Goal: Communication & Community: Participate in discussion

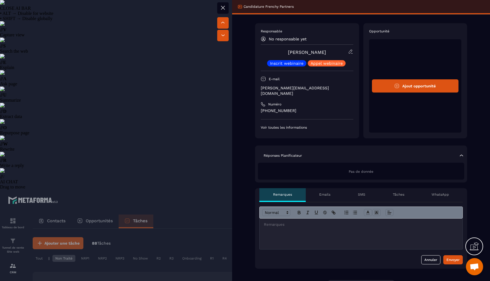
select select "******"
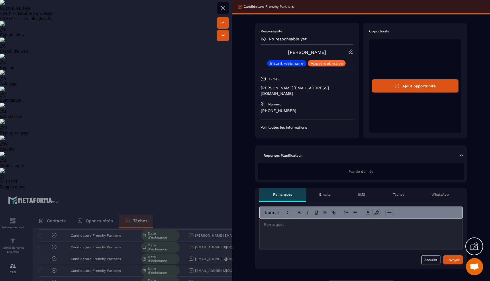
click at [89, 179] on div at bounding box center [245, 140] width 490 height 281
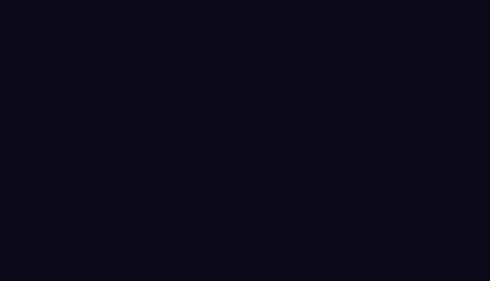
select select "******"
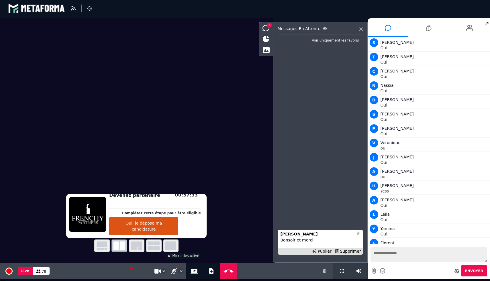
scroll to position [1198, 0]
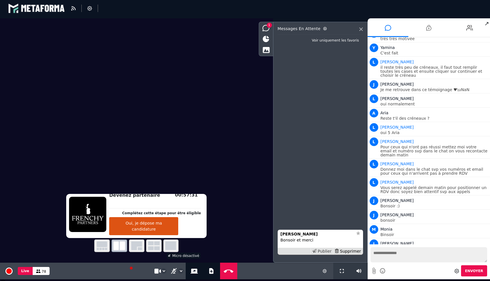
click at [327, 250] on div "Publier" at bounding box center [322, 252] width 22 height 6
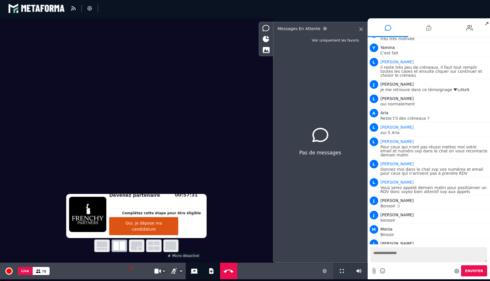
scroll to position [1213, 0]
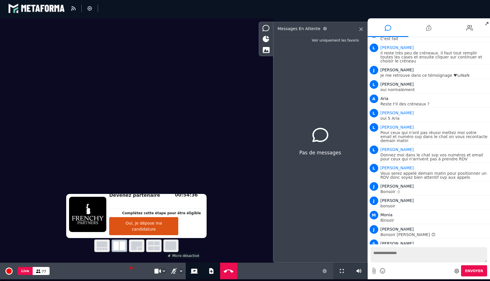
click at [390, 259] on textarea at bounding box center [429, 254] width 117 height 15
type textarea "**********"
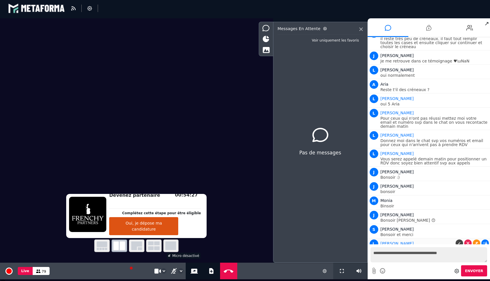
click at [483, 242] on icon at bounding box center [485, 243] width 4 height 3
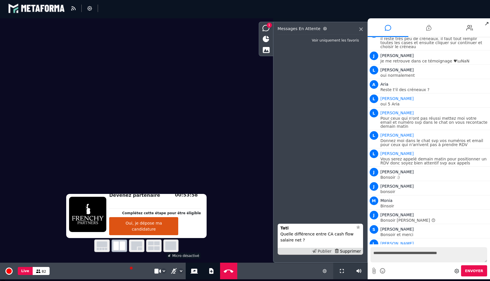
click at [324, 251] on div "Publier" at bounding box center [322, 252] width 22 height 6
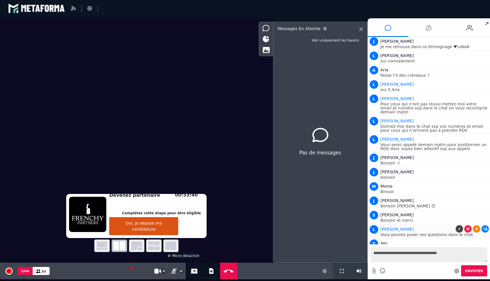
click at [476, 228] on icon at bounding box center [476, 229] width 3 height 3
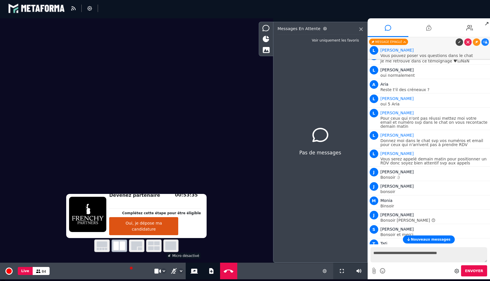
click at [409, 239] on button "Nouveaux messages" at bounding box center [429, 240] width 52 height 8
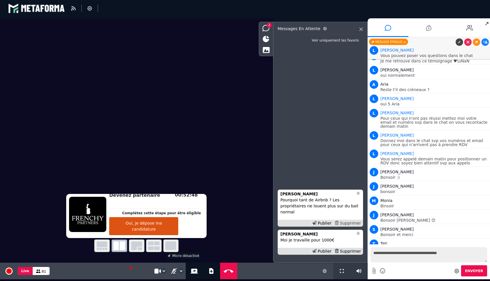
click at [344, 221] on div "Supprimer" at bounding box center [348, 223] width 30 height 6
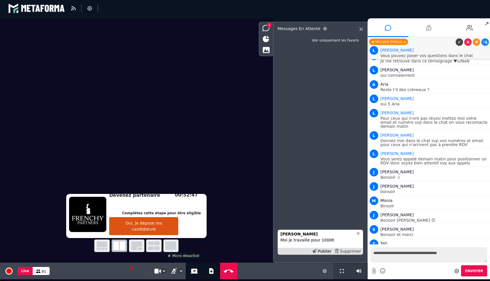
click at [348, 250] on div "Supprimer" at bounding box center [348, 252] width 30 height 6
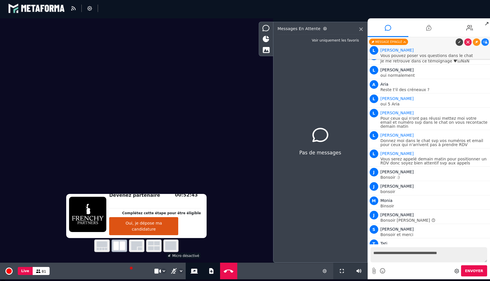
click at [392, 259] on textarea "**********" at bounding box center [429, 254] width 117 height 15
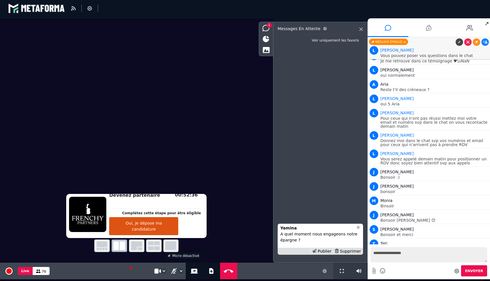
type textarea "**********"
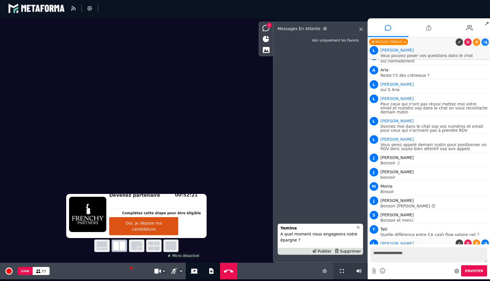
click at [484, 242] on icon at bounding box center [485, 243] width 4 height 3
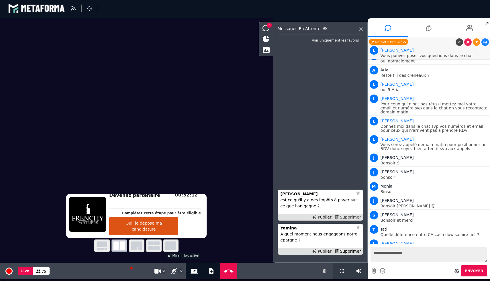
click at [354, 218] on div "Supprimer" at bounding box center [348, 217] width 30 height 6
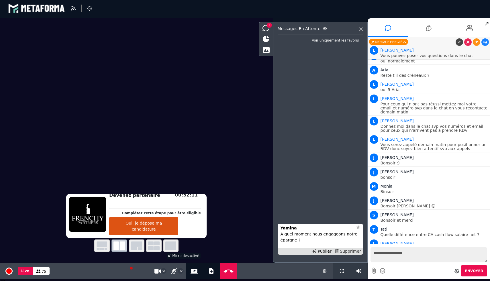
click at [353, 250] on div "Supprimer" at bounding box center [348, 252] width 30 height 6
click at [348, 252] on div "Supprimer" at bounding box center [348, 252] width 30 height 6
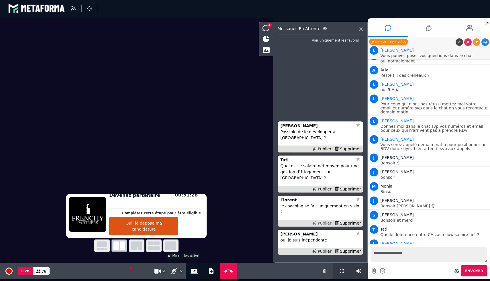
click at [326, 223] on div "Publier" at bounding box center [322, 223] width 22 height 6
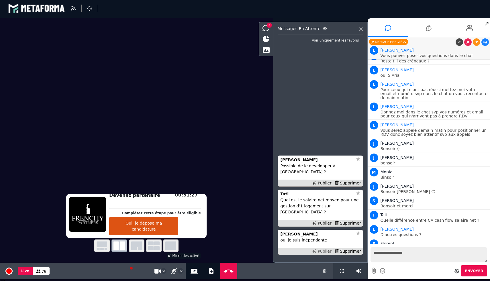
click at [324, 250] on div "Publier" at bounding box center [322, 252] width 22 height 6
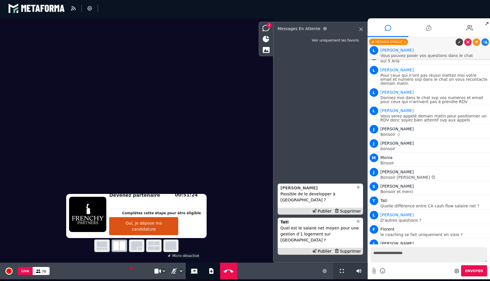
click at [292, 190] on strong "[PERSON_NAME]" at bounding box center [299, 188] width 37 height 5
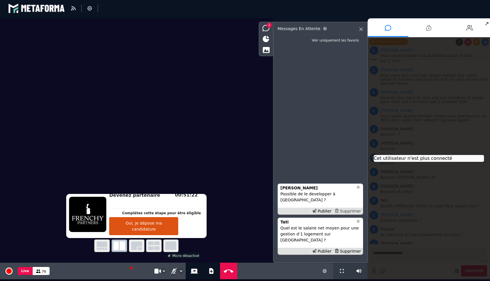
click at [346, 214] on div "Supprimer" at bounding box center [348, 211] width 30 height 6
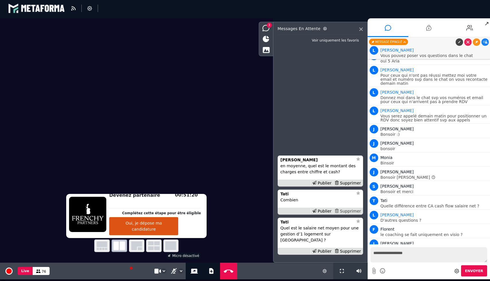
click at [354, 214] on div "Supprimer" at bounding box center [348, 211] width 30 height 6
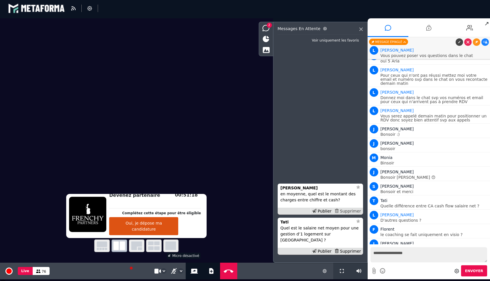
click at [354, 214] on div "Supprimer" at bounding box center [348, 211] width 30 height 6
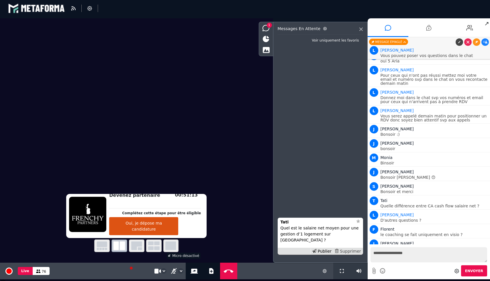
click at [352, 251] on div "Supprimer" at bounding box center [348, 252] width 30 height 6
click at [320, 253] on div "Publier" at bounding box center [322, 252] width 22 height 6
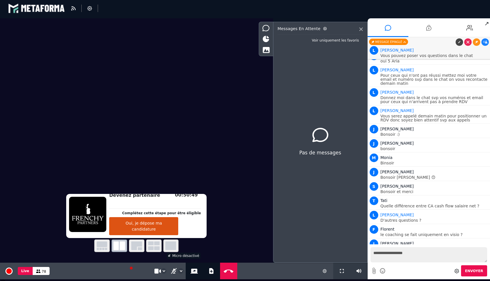
scroll to position [1288, 0]
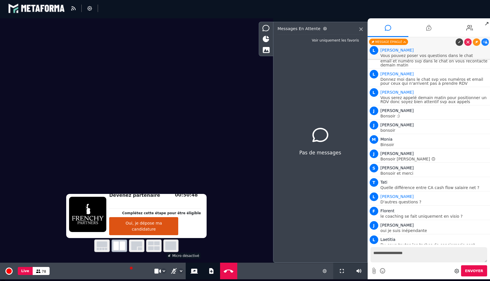
click at [380, 254] on textarea "**********" at bounding box center [429, 254] width 117 height 15
type textarea "**********"
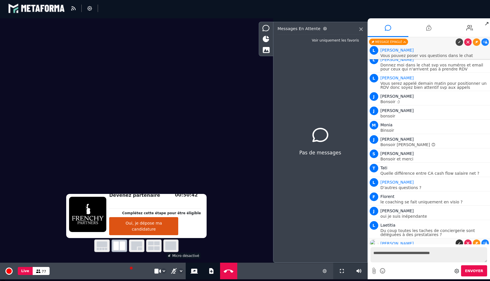
click at [459, 242] on icon at bounding box center [459, 243] width 3 height 3
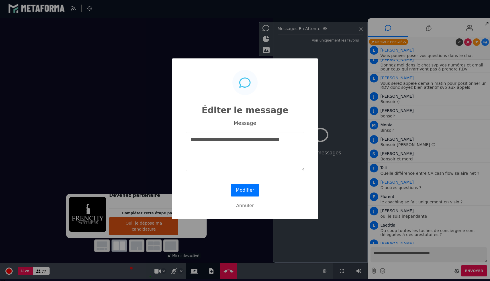
click at [284, 140] on textarea "**********" at bounding box center [245, 151] width 119 height 39
type textarea "**********"
click at [251, 187] on button "Modifier" at bounding box center [245, 190] width 29 height 13
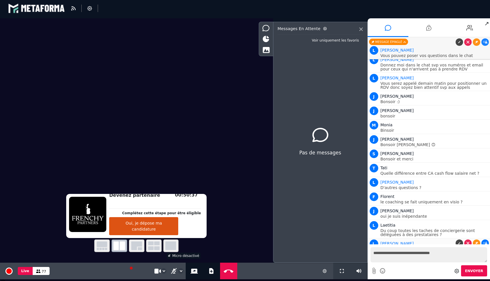
click at [485, 242] on icon at bounding box center [485, 243] width 4 height 3
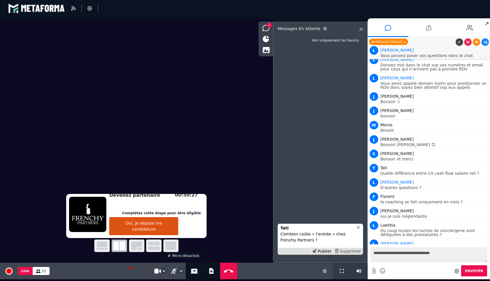
click at [344, 251] on div "Supprimer" at bounding box center [348, 252] width 30 height 6
click at [304, 224] on div "[PERSON_NAME]" at bounding box center [317, 222] width 73 height 6
click at [339, 218] on li "[PERSON_NAME] Comment ca se passe au niveau des impôts ? Possible de le faire à…" at bounding box center [320, 236] width 85 height 37
click at [292, 230] on p "Comment ca se passe au niveau des impôts ? Possible de le faire à [GEOGRAPHIC_D…" at bounding box center [321, 234] width 80 height 18
click at [289, 225] on div "[PERSON_NAME]" at bounding box center [317, 222] width 73 height 6
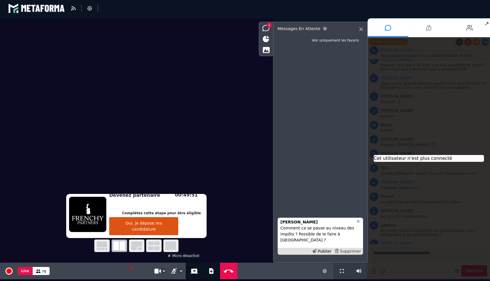
click at [348, 251] on div "Supprimer" at bounding box center [348, 252] width 30 height 6
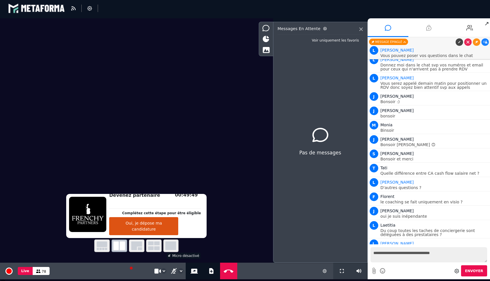
click at [425, 29] on li at bounding box center [428, 27] width 41 height 19
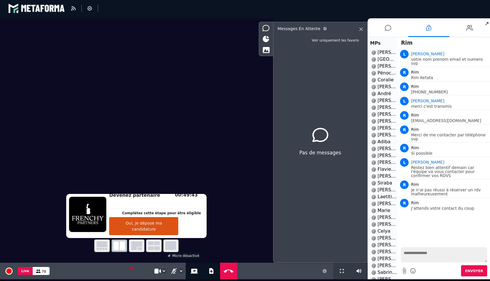
scroll to position [0, 0]
click at [465, 36] on li at bounding box center [469, 27] width 41 height 19
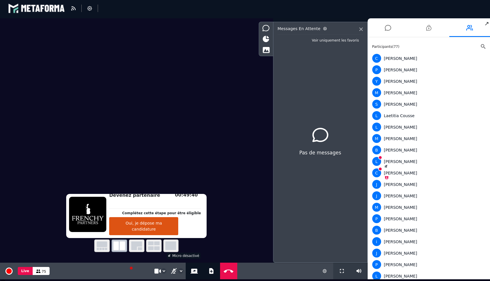
click at [481, 46] on icon at bounding box center [483, 46] width 5 height 5
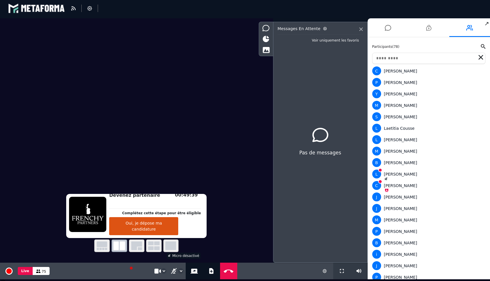
click at [434, 57] on input "text" at bounding box center [429, 58] width 114 height 11
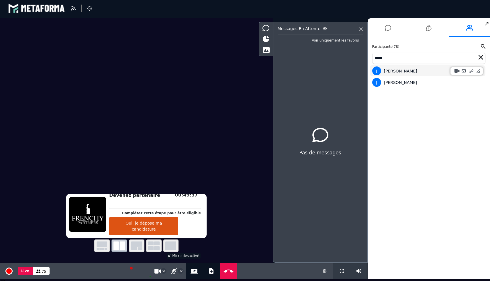
type input "*****"
click at [394, 70] on div "[PERSON_NAME]" at bounding box center [427, 71] width 111 height 9
click at [388, 79] on div "[PERSON_NAME]" at bounding box center [427, 82] width 111 height 9
click at [391, 28] on icon at bounding box center [388, 28] width 6 height 14
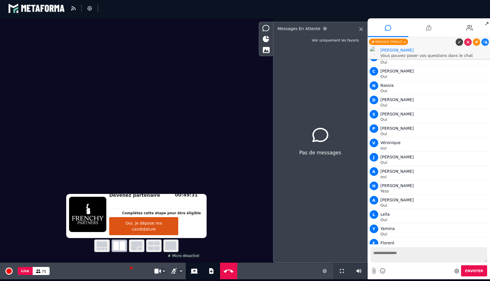
scroll to position [1303, 0]
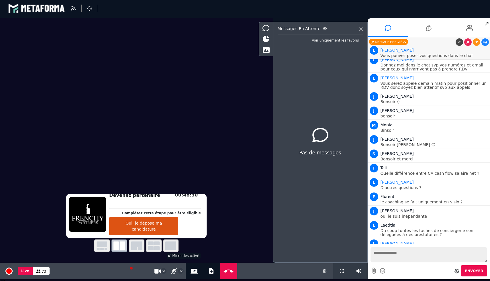
click at [433, 259] on textarea at bounding box center [429, 254] width 117 height 15
type textarea "**********"
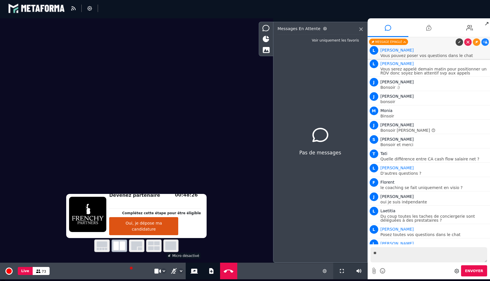
type textarea "*"
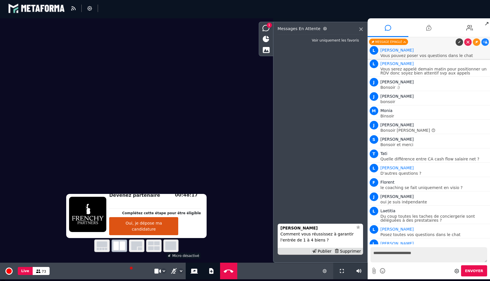
click at [410, 257] on textarea "**********" at bounding box center [429, 254] width 117 height 15
click at [411, 254] on textarea "**********" at bounding box center [429, 254] width 117 height 15
type textarea "**********"
click at [478, 276] on button "Envoyer" at bounding box center [474, 270] width 26 height 11
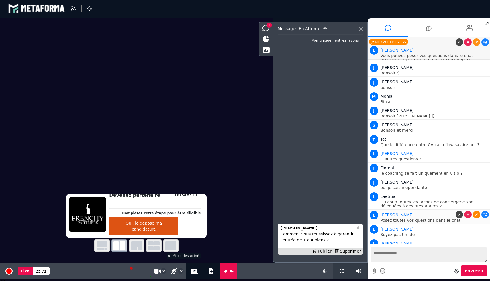
click at [477, 211] on link at bounding box center [476, 214] width 7 height 7
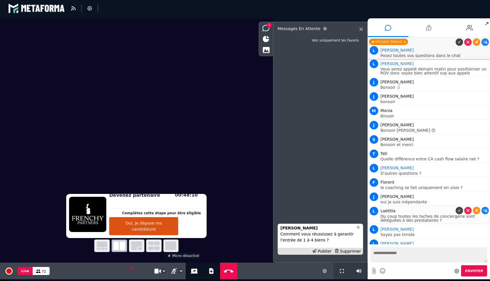
click at [486, 214] on p "Du coup toutes les taches de conciergerie sont déléguées à des prestataires ?" at bounding box center [435, 218] width 108 height 8
click at [485, 209] on icon at bounding box center [485, 210] width 4 height 3
click at [483, 228] on icon at bounding box center [485, 229] width 4 height 3
click at [421, 29] on li "1" at bounding box center [428, 27] width 41 height 19
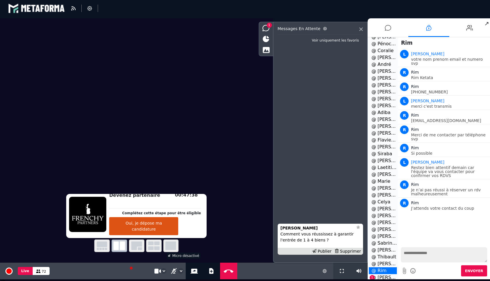
scroll to position [128, 0]
click at [383, 210] on li "@ [PERSON_NAME] 1" at bounding box center [383, 208] width 28 height 7
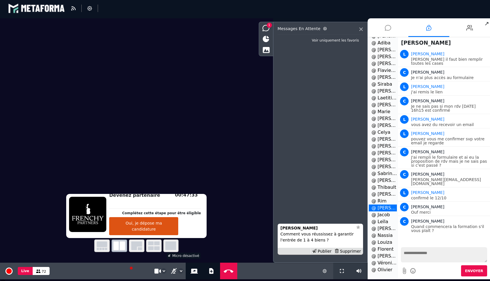
click at [389, 29] on icon at bounding box center [388, 28] width 6 height 14
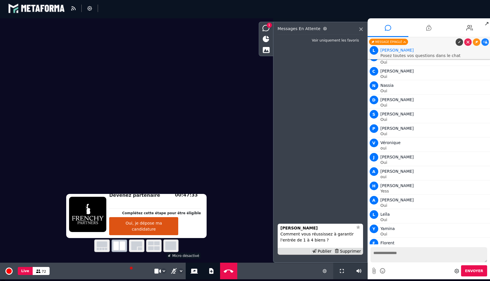
scroll to position [1317, 0]
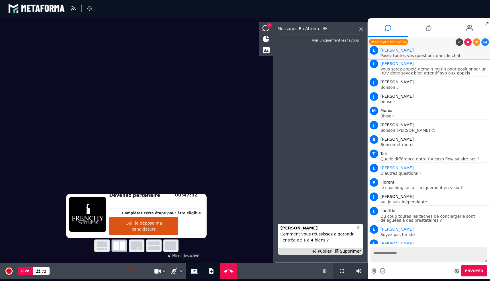
click at [388, 253] on textarea at bounding box center [429, 254] width 117 height 15
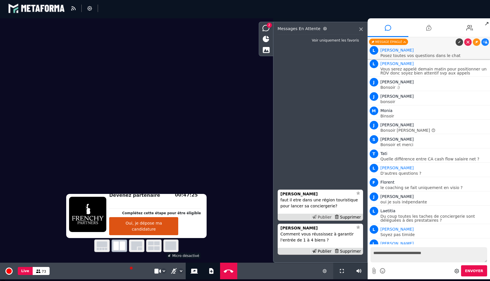
click at [323, 216] on div "Publier" at bounding box center [322, 217] width 22 height 6
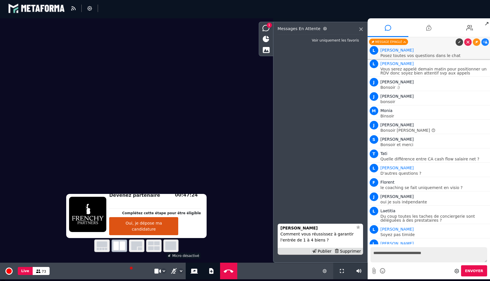
scroll to position [1335, 0]
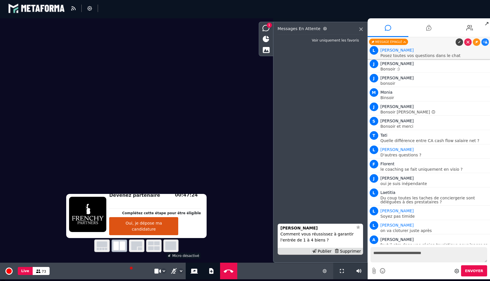
click at [441, 252] on textarea "**********" at bounding box center [429, 254] width 117 height 15
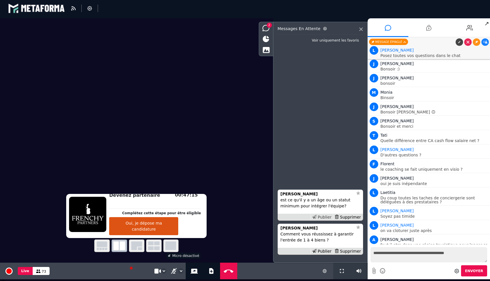
click at [327, 217] on div "Publier" at bounding box center [322, 217] width 22 height 6
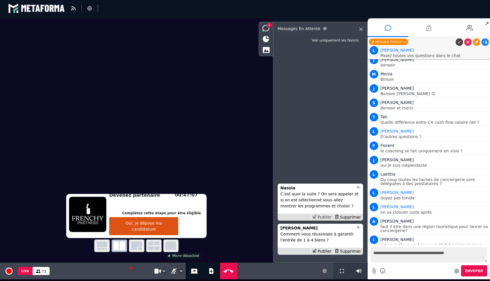
click at [324, 218] on div "Publier" at bounding box center [322, 217] width 22 height 6
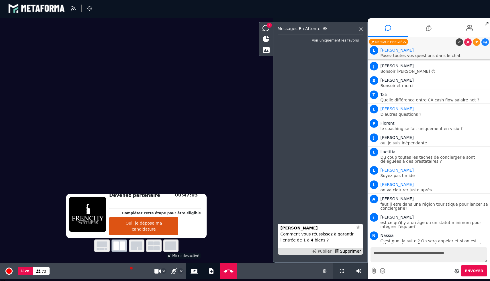
click at [325, 252] on div "Publier" at bounding box center [322, 252] width 22 height 6
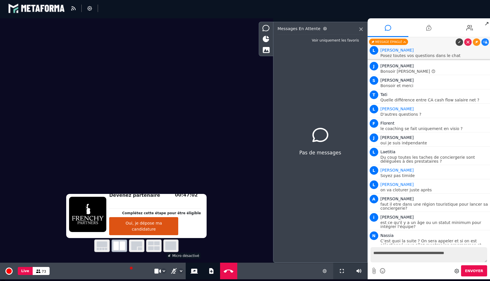
scroll to position [1394, 0]
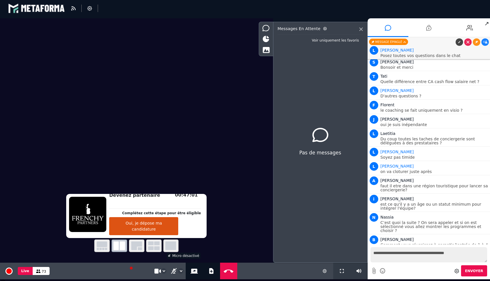
click at [476, 254] on textarea "**********" at bounding box center [429, 254] width 117 height 15
type textarea "**********"
click at [470, 273] on button "Envoyer" at bounding box center [474, 270] width 26 height 11
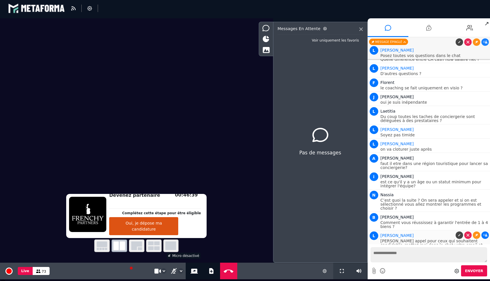
click at [485, 234] on icon at bounding box center [485, 235] width 4 height 3
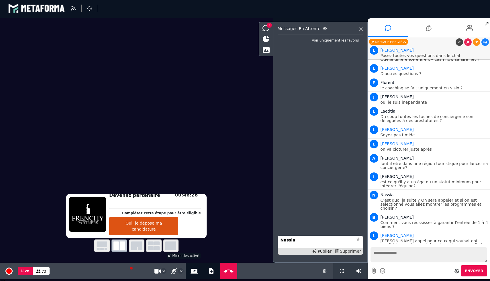
click at [359, 253] on div "Supprimer" at bounding box center [348, 252] width 30 height 6
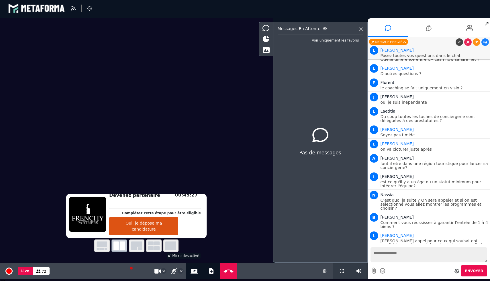
click at [384, 253] on textarea at bounding box center [429, 254] width 117 height 15
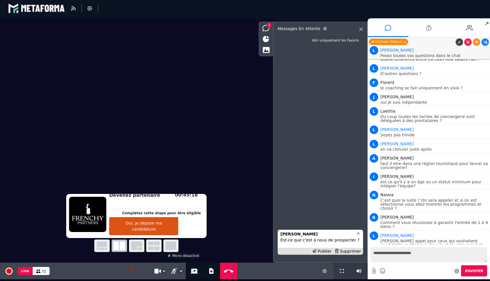
click at [397, 253] on textarea "**********" at bounding box center [429, 254] width 117 height 15
click at [405, 254] on textarea "**********" at bounding box center [429, 254] width 117 height 15
type textarea "**********"
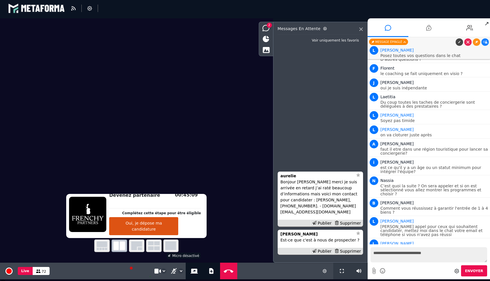
type textarea "**********"
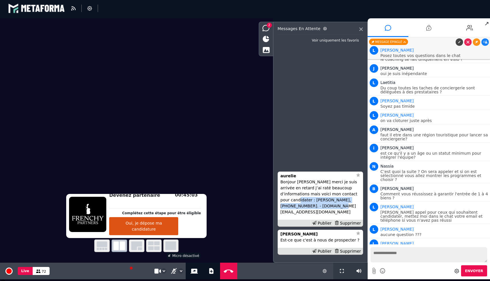
drag, startPoint x: 331, startPoint y: 213, endPoint x: 281, endPoint y: 208, distance: 49.6
click at [281, 208] on p "Bonjour [PERSON_NAME] merci je suis arrivée en retard j’ai raté beaucoup d’info…" at bounding box center [321, 197] width 80 height 36
copy p "[PERSON_NAME], [PHONE_NUMBER]. - [DOMAIN_NAME][EMAIL_ADDRESS][DOMAIN_NAME]"
click at [285, 178] on strong "aurelie" at bounding box center [289, 176] width 16 height 5
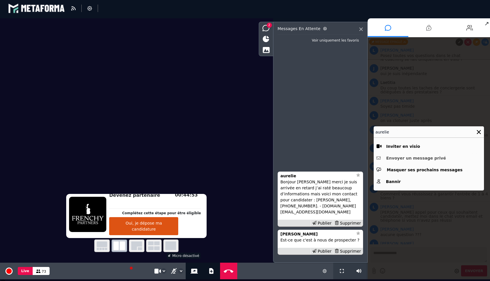
click at [413, 157] on button "Envoyer un message privé" at bounding box center [429, 158] width 105 height 9
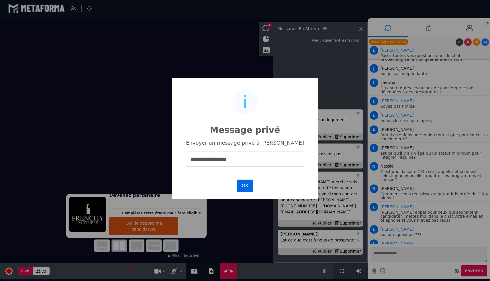
type input "**********"
click at [249, 185] on button "OK" at bounding box center [245, 186] width 17 height 13
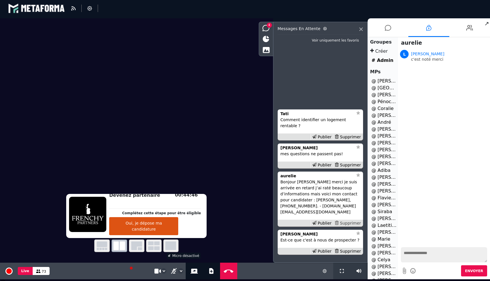
click at [353, 223] on div "Supprimer" at bounding box center [348, 223] width 30 height 6
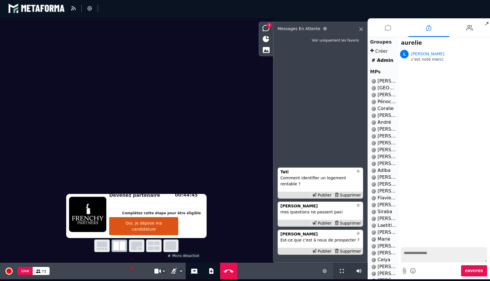
click at [386, 28] on icon at bounding box center [388, 28] width 6 height 14
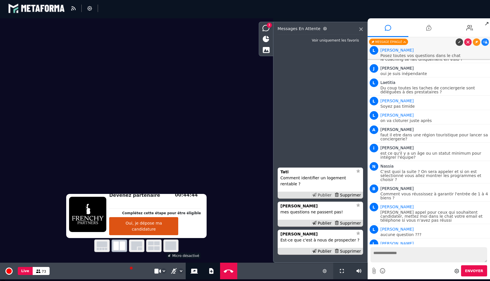
click at [325, 194] on div "Publier" at bounding box center [322, 195] width 22 height 6
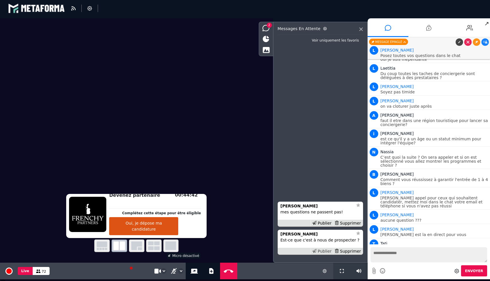
click at [325, 252] on div "Publier" at bounding box center [322, 252] width 22 height 6
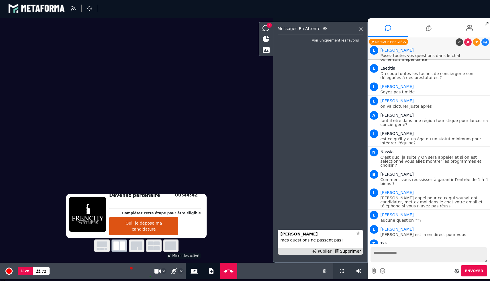
scroll to position [1474, 0]
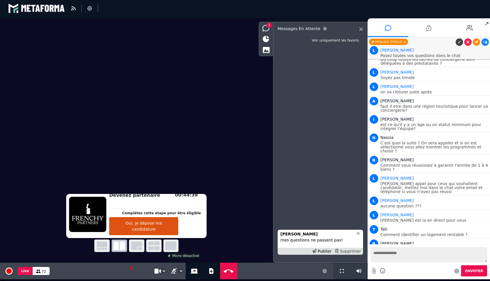
click at [345, 250] on div "Supprimer" at bounding box center [348, 252] width 30 height 6
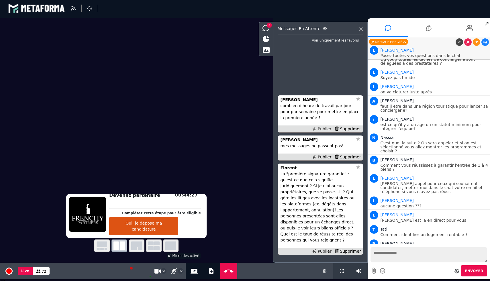
click at [322, 132] on div "Publier" at bounding box center [322, 129] width 22 height 6
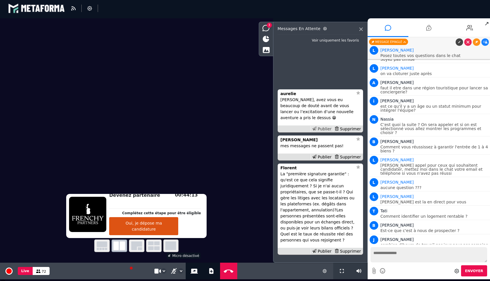
click at [320, 132] on div "Publier" at bounding box center [322, 129] width 22 height 6
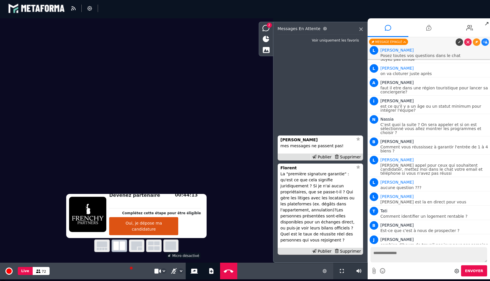
scroll to position [1515, 0]
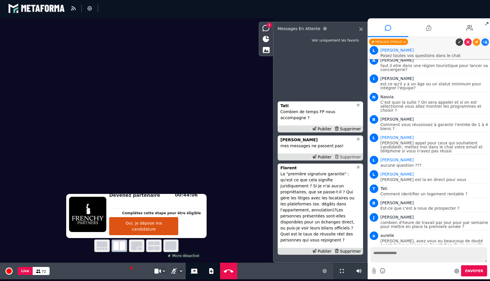
click at [353, 160] on div "Supprimer" at bounding box center [348, 157] width 30 height 6
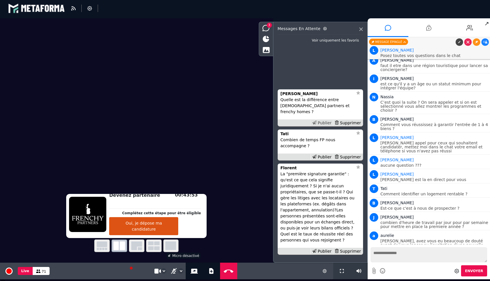
click at [320, 126] on div "Publier" at bounding box center [322, 123] width 22 height 6
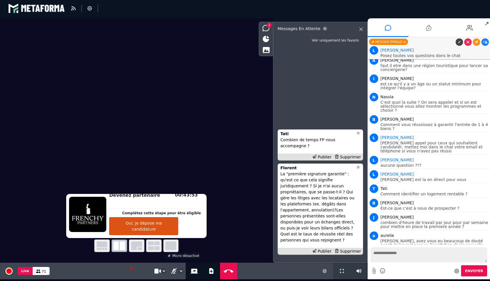
scroll to position [1533, 0]
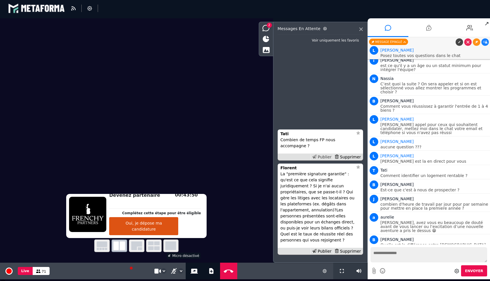
click at [316, 159] on icon at bounding box center [314, 157] width 4 height 4
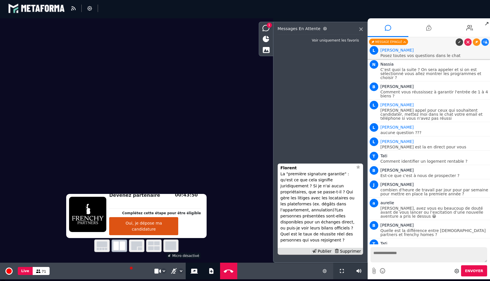
click at [384, 254] on textarea at bounding box center [429, 254] width 117 height 15
type textarea "**********"
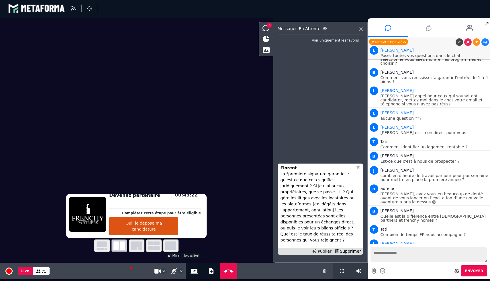
click at [427, 29] on icon at bounding box center [428, 28] width 5 height 14
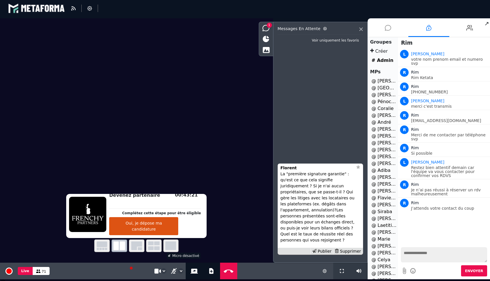
click at [394, 30] on li at bounding box center [388, 27] width 41 height 19
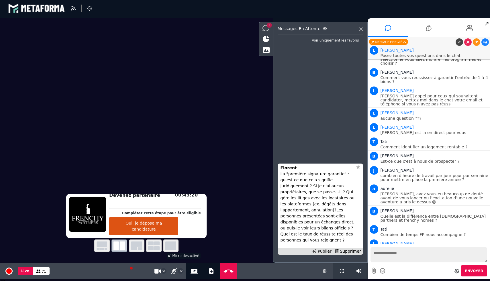
click at [268, 28] on icon at bounding box center [266, 28] width 7 height 6
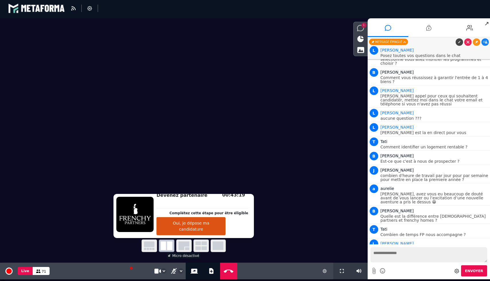
click at [357, 26] on icon at bounding box center [360, 28] width 7 height 6
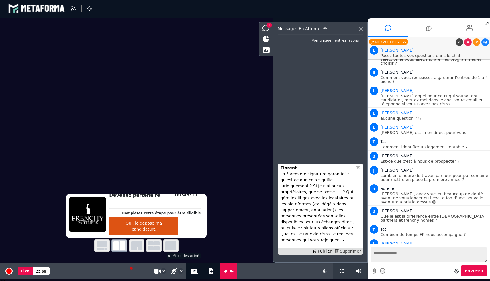
click at [352, 251] on div "Supprimer" at bounding box center [348, 252] width 30 height 6
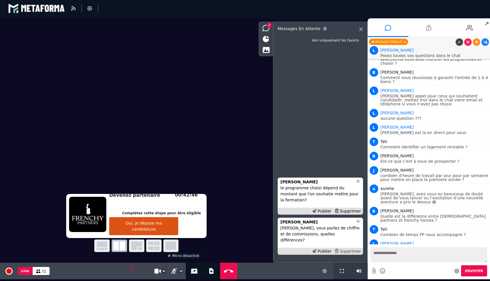
click at [351, 253] on div "Supprimer" at bounding box center [348, 252] width 30 height 6
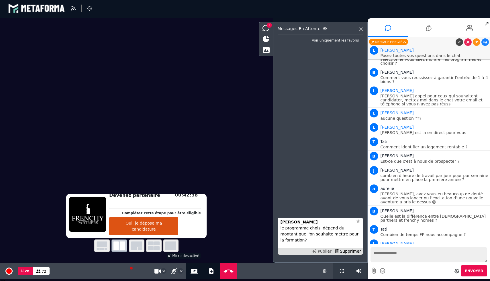
click at [319, 254] on div "Publier" at bounding box center [322, 252] width 22 height 6
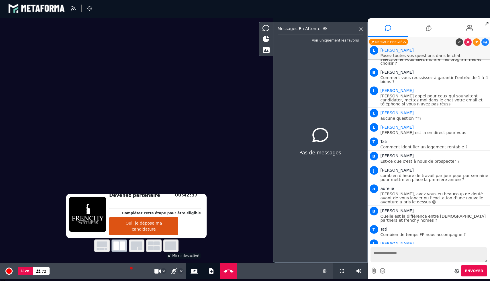
scroll to position [1580, 0]
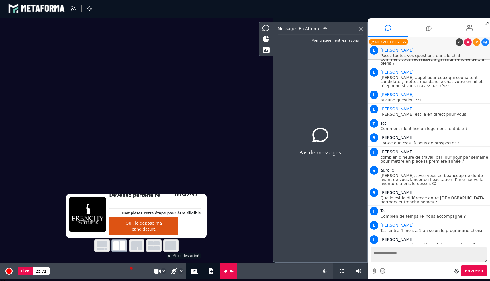
click at [393, 254] on textarea at bounding box center [429, 254] width 117 height 15
type textarea "**********"
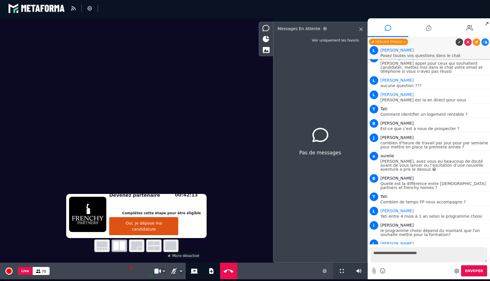
type textarea "**********"
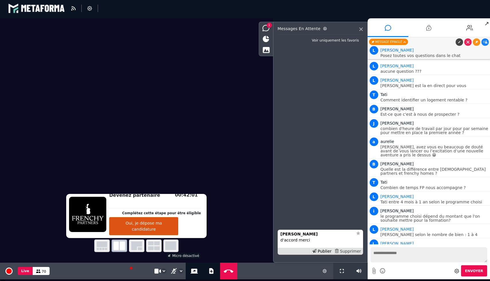
click at [350, 253] on div "Supprimer" at bounding box center [348, 252] width 30 height 6
click at [328, 252] on div "Publier" at bounding box center [322, 252] width 22 height 6
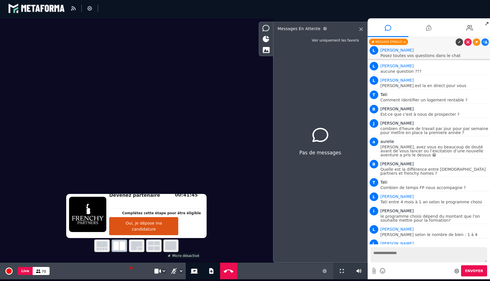
scroll to position [1623, 0]
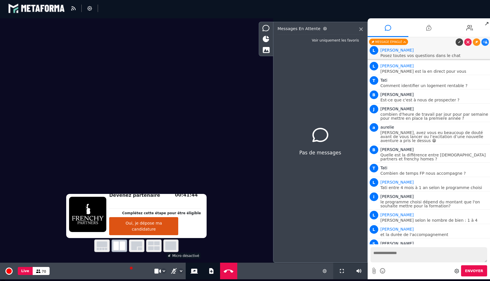
click at [414, 257] on textarea at bounding box center [429, 254] width 117 height 15
type textarea "*"
type textarea "**********"
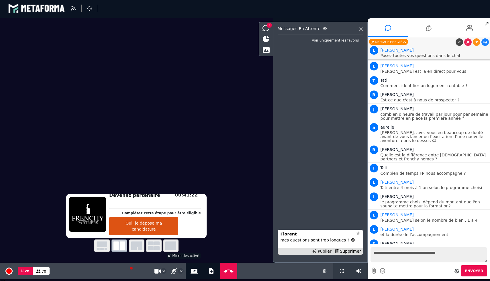
click at [403, 254] on textarea "**********" at bounding box center [429, 254] width 117 height 15
click at [353, 252] on div "Supprimer" at bounding box center [348, 252] width 30 height 6
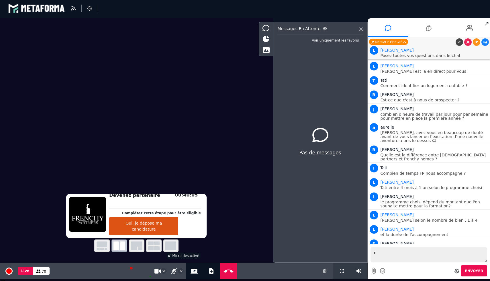
click at [380, 255] on textarea "*" at bounding box center [429, 254] width 117 height 15
type textarea "**********"
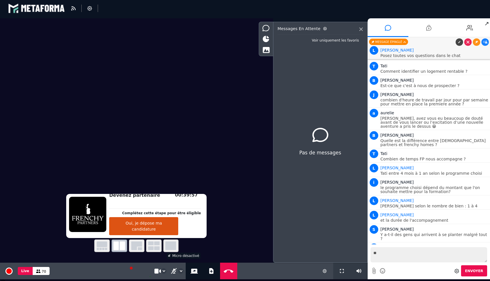
type textarea "*"
type textarea "**********"
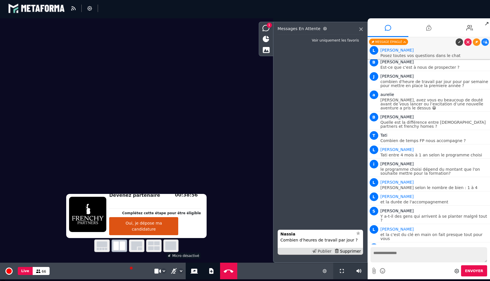
click at [322, 250] on div "Publier" at bounding box center [322, 252] width 22 height 6
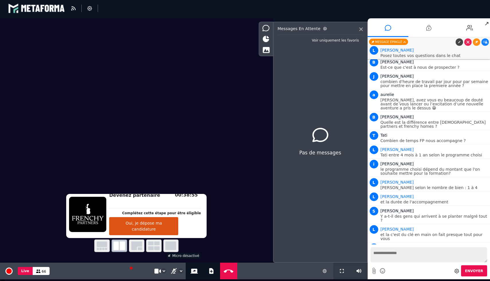
scroll to position [1670, 0]
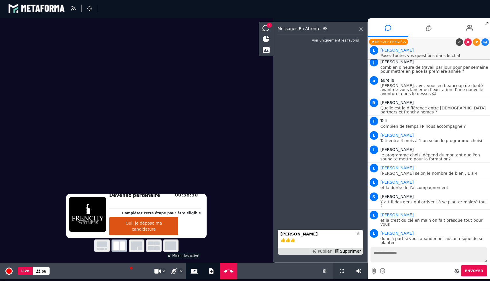
click at [329, 254] on div "Publier" at bounding box center [322, 252] width 22 height 6
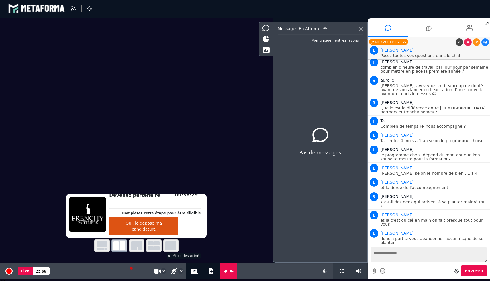
scroll to position [1684, 0]
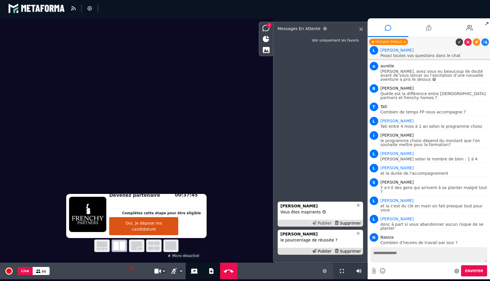
click at [322, 223] on div "Publier" at bounding box center [322, 223] width 22 height 6
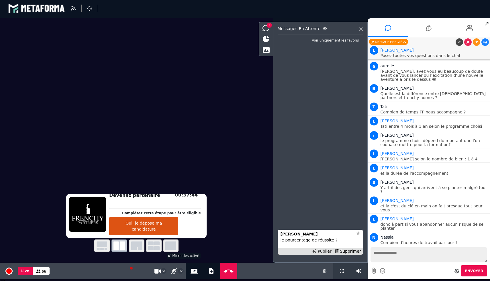
scroll to position [1699, 0]
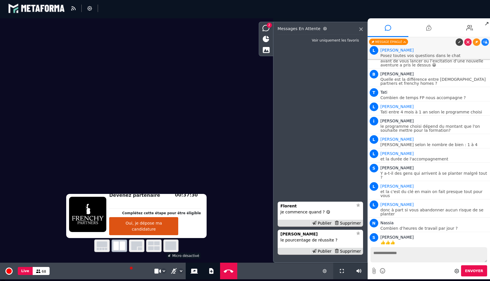
click at [322, 223] on div "Publier" at bounding box center [322, 223] width 22 height 6
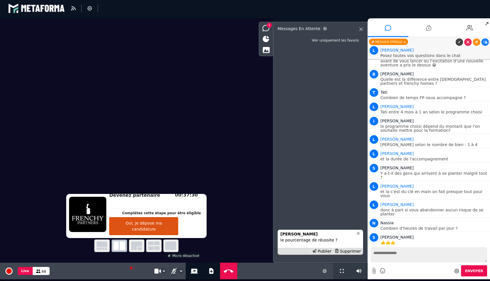
scroll to position [1713, 0]
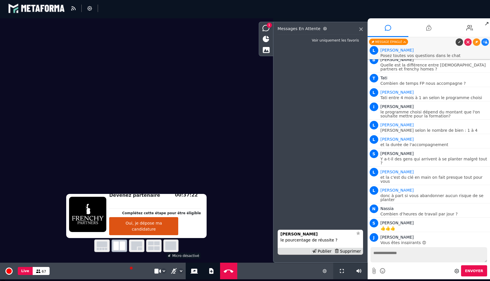
click at [385, 256] on textarea at bounding box center [429, 254] width 117 height 15
type textarea "**********"
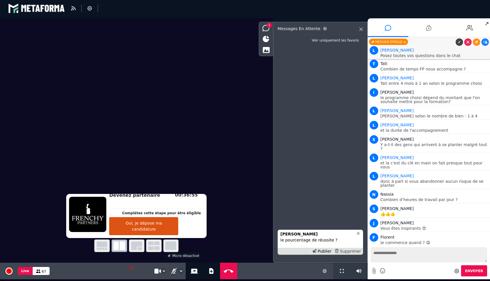
click at [347, 252] on div "Supprimer" at bounding box center [348, 252] width 30 height 6
click at [324, 252] on div "Publier" at bounding box center [322, 252] width 22 height 6
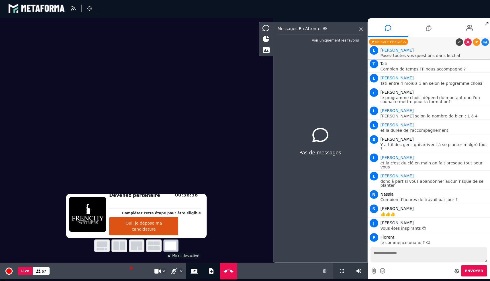
scroll to position [1742, 0]
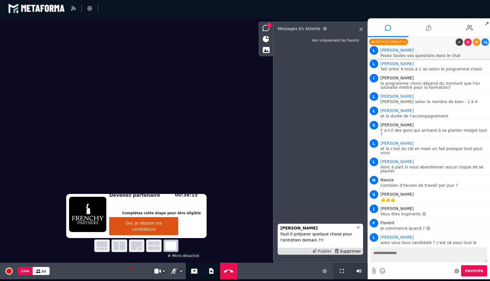
click at [321, 254] on div "Publier" at bounding box center [322, 252] width 22 height 6
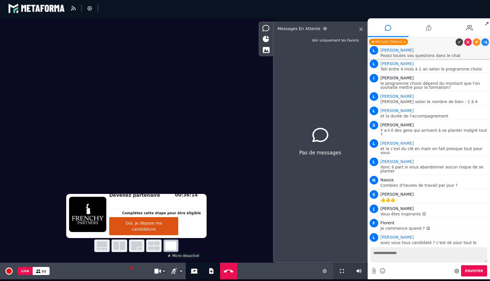
scroll to position [1756, 0]
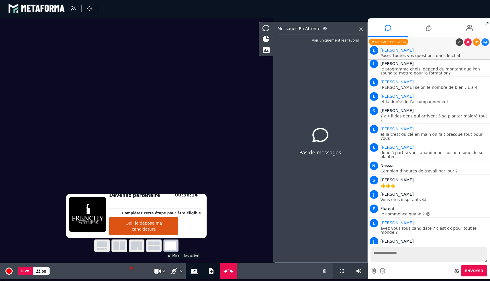
click at [399, 259] on textarea at bounding box center [429, 254] width 117 height 15
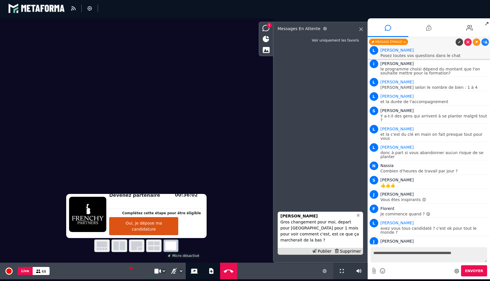
type textarea "**********"
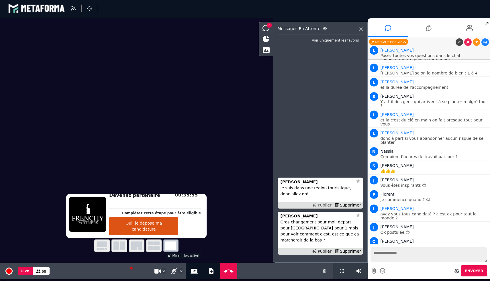
click at [320, 208] on div "Publier" at bounding box center [322, 205] width 22 height 6
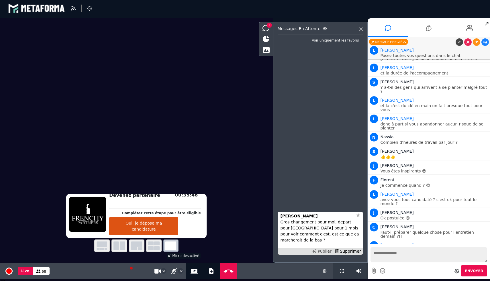
click at [319, 249] on div "Publier" at bounding box center [322, 252] width 22 height 6
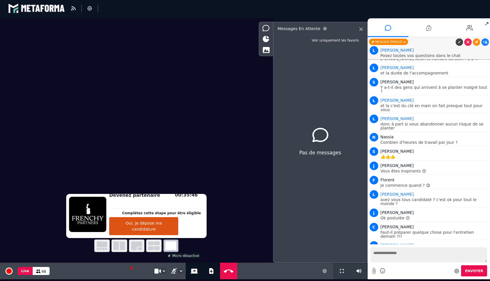
scroll to position [1807, 0]
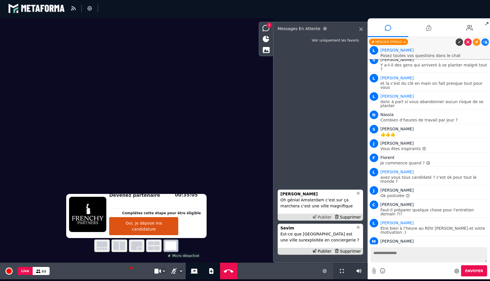
click at [322, 216] on div "Publier" at bounding box center [322, 217] width 22 height 6
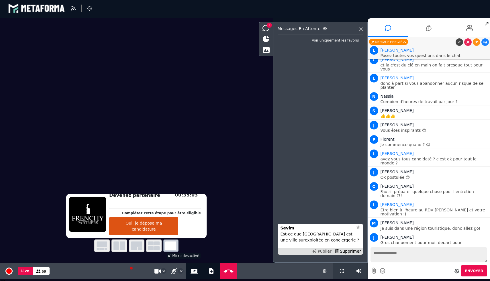
click at [321, 250] on div "Publier" at bounding box center [322, 252] width 22 height 6
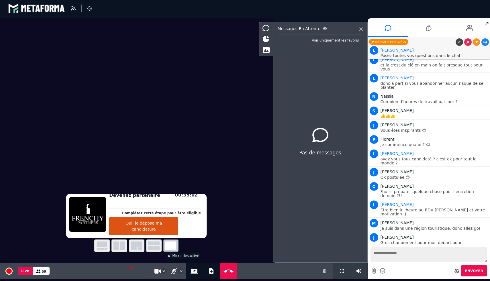
scroll to position [1844, 0]
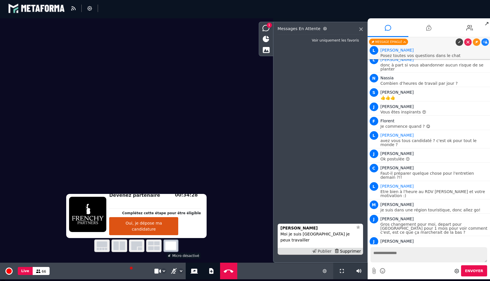
click at [323, 251] on div "Publier" at bounding box center [322, 252] width 22 height 6
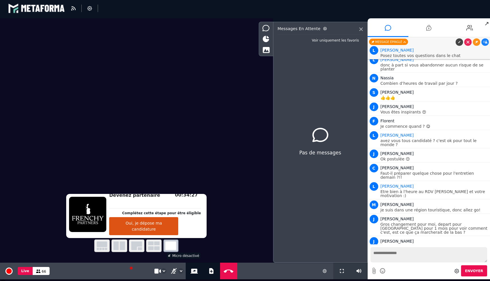
scroll to position [1858, 0]
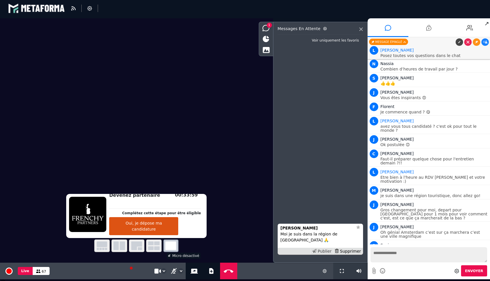
click at [320, 252] on div "Publier" at bounding box center [322, 252] width 22 height 6
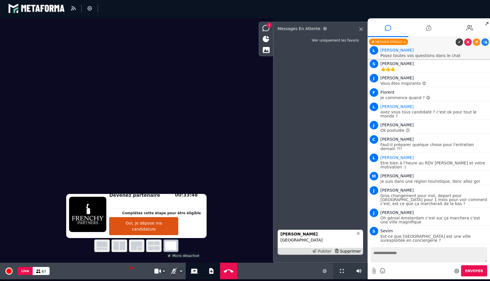
click at [322, 252] on div "Publier" at bounding box center [322, 252] width 22 height 6
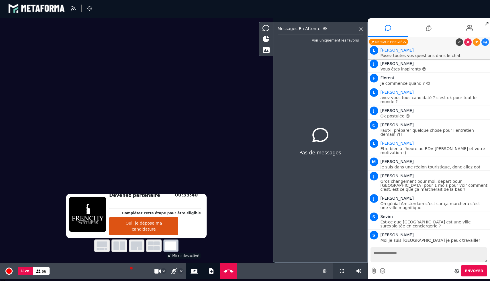
click at [395, 57] on p "Posez toutes vos questions dans le chat" at bounding box center [435, 56] width 108 height 4
copy p "Posez toutes vos questions dans le chat"
click at [397, 254] on textarea at bounding box center [429, 254] width 117 height 15
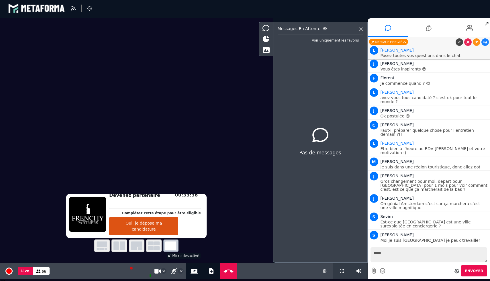
paste textarea "**********"
click at [384, 250] on textarea "**********" at bounding box center [429, 254] width 117 height 15
type textarea "**********"
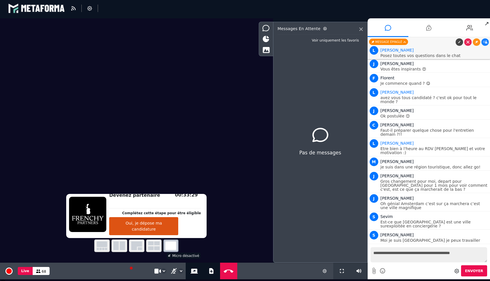
click at [474, 275] on button "Envoyer" at bounding box center [474, 270] width 26 height 11
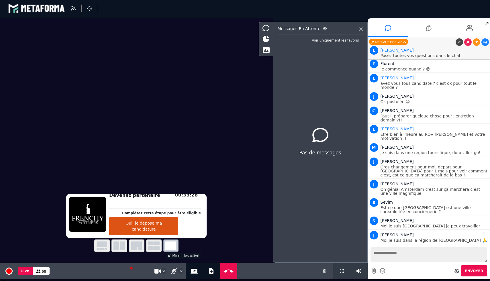
click at [483, 262] on icon at bounding box center [485, 263] width 4 height 3
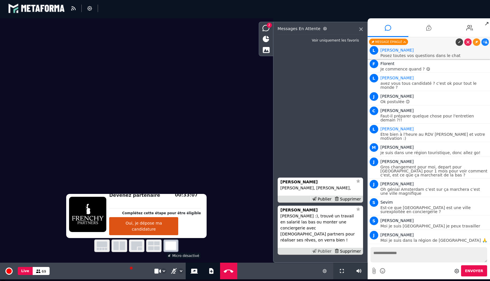
click at [321, 251] on div "Publier" at bounding box center [322, 252] width 22 height 6
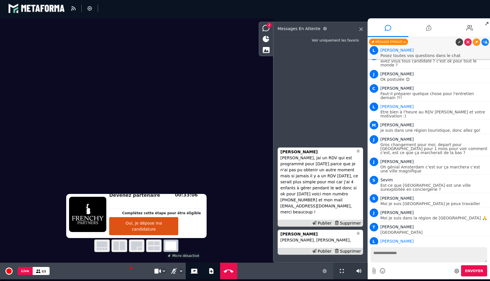
click at [321, 251] on div "Publier" at bounding box center [322, 252] width 22 height 6
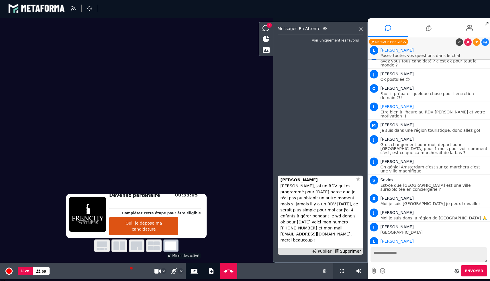
scroll to position [1938, 0]
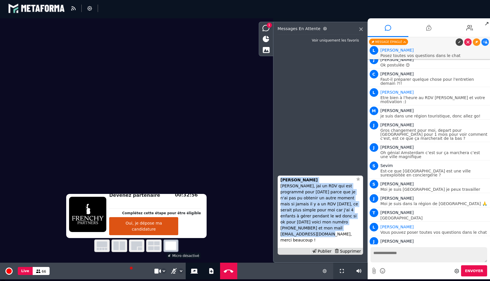
drag, startPoint x: 349, startPoint y: 235, endPoint x: 274, endPoint y: 184, distance: 89.9
click at [274, 184] on div "Messages en attente Voir uniquement les favoris [PERSON_NAME], jai un RDV qui e…" at bounding box center [320, 142] width 95 height 241
copy div "[PERSON_NAME], jai un RDV qui est programmé pour [DATE] parce que je n'ai pas p…"
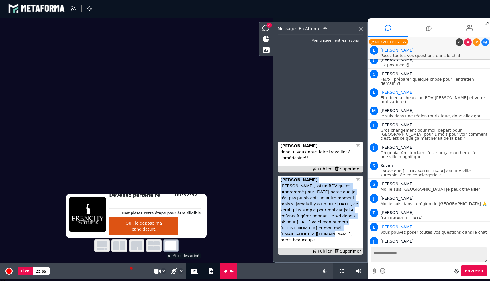
click at [319, 218] on p "[PERSON_NAME], jai un RDV qui est programmé pour [DATE] parce que je n'ai pas p…" at bounding box center [321, 213] width 80 height 60
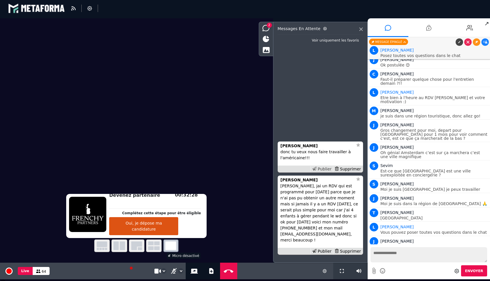
click at [327, 172] on div "Publier" at bounding box center [322, 169] width 22 height 6
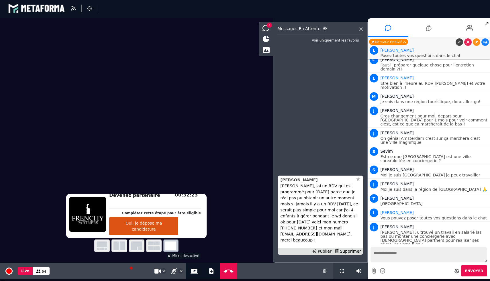
click at [286, 182] on strong "[PERSON_NAME]" at bounding box center [299, 180] width 37 height 5
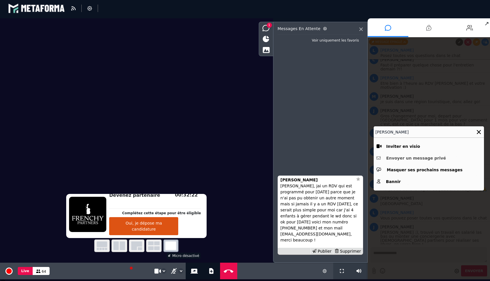
click at [410, 156] on button "Envoyer un message privé" at bounding box center [429, 158] width 105 height 9
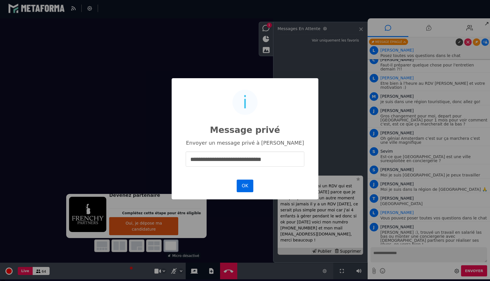
type input "**********"
click at [248, 184] on button "OK" at bounding box center [245, 186] width 17 height 13
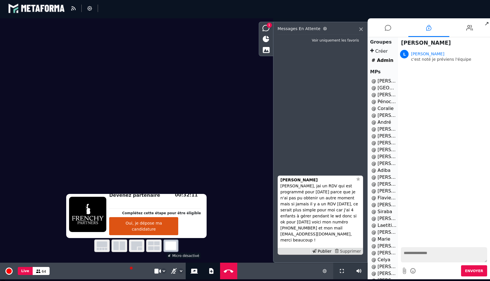
click at [348, 253] on div "Supprimer" at bounding box center [348, 252] width 30 height 6
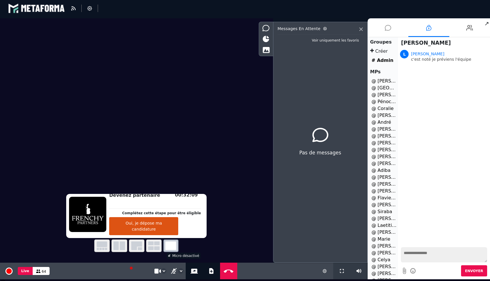
click at [386, 31] on icon at bounding box center [388, 28] width 6 height 14
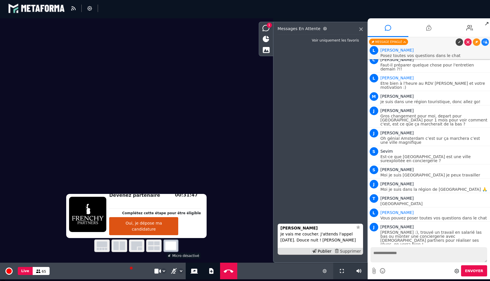
click at [350, 249] on div "Supprimer" at bounding box center [348, 252] width 30 height 6
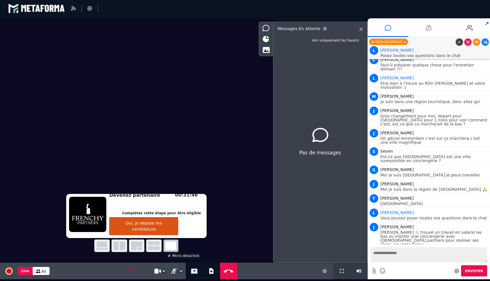
click at [388, 259] on textarea at bounding box center [429, 254] width 117 height 15
type textarea "*"
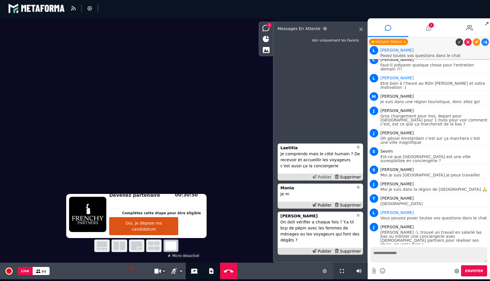
click at [328, 180] on div "Publier" at bounding box center [322, 177] width 22 height 6
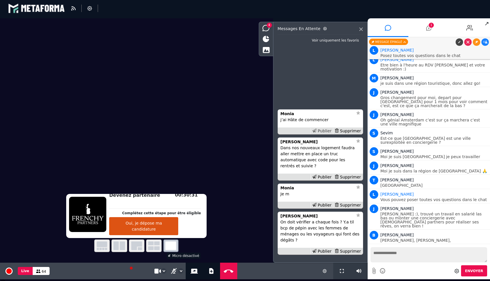
click at [327, 134] on div "Publier" at bounding box center [322, 131] width 22 height 6
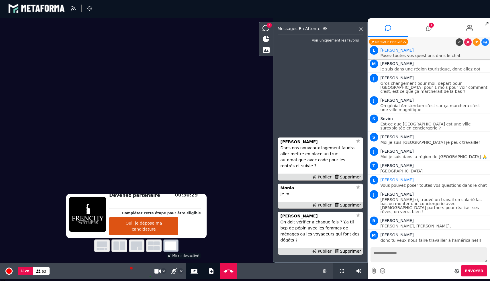
click at [357, 209] on div "Publier Supprimer" at bounding box center [320, 205] width 85 height 7
click at [357, 208] on div "Supprimer" at bounding box center [348, 205] width 30 height 6
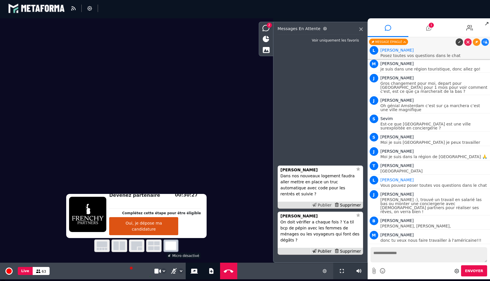
click at [327, 208] on div "Publier" at bounding box center [322, 205] width 22 height 6
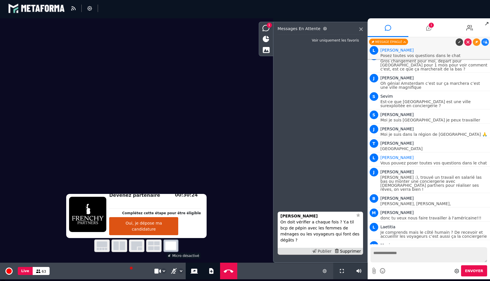
click at [326, 251] on div "Publier" at bounding box center [322, 252] width 22 height 6
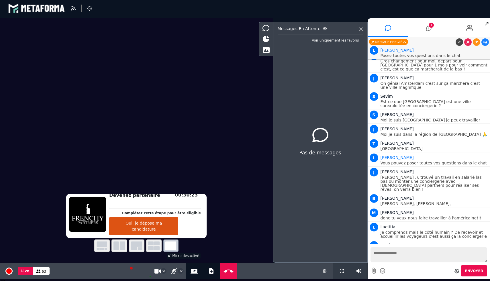
scroll to position [2030, 0]
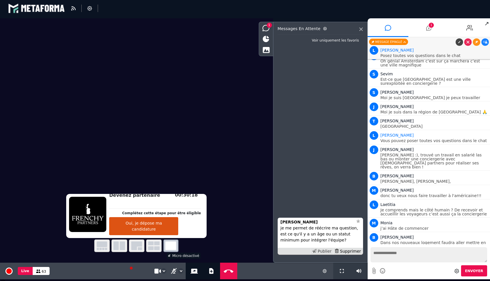
click at [326, 252] on div "Publier" at bounding box center [322, 252] width 22 height 6
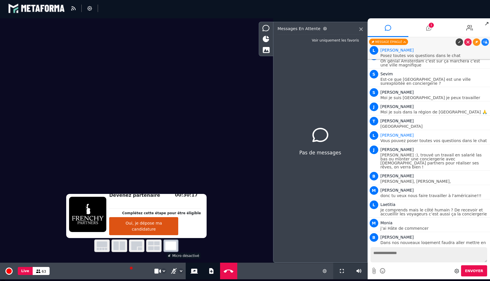
scroll to position [2048, 0]
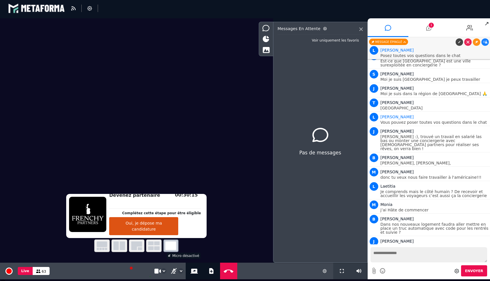
click at [396, 250] on textarea at bounding box center [429, 254] width 117 height 15
type textarea "*"
type textarea "**********"
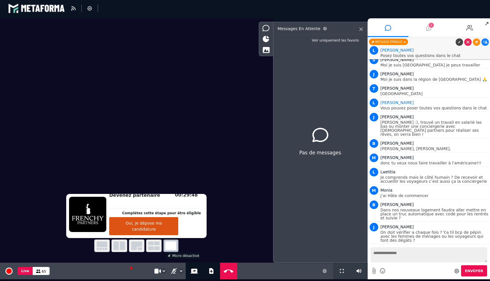
click at [427, 25] on icon at bounding box center [428, 28] width 5 height 14
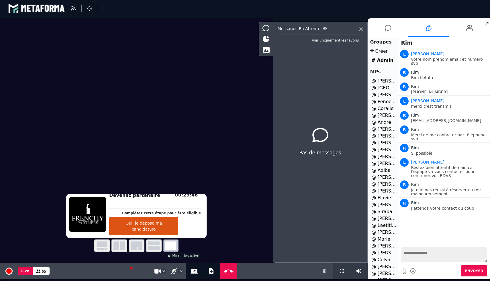
scroll to position [141, 0]
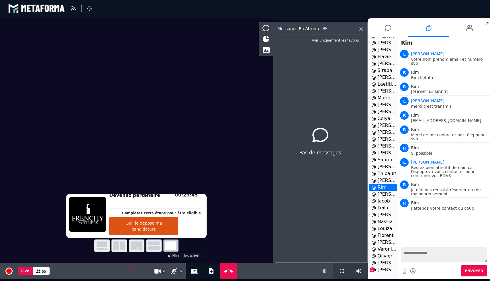
click at [380, 270] on li "@ [PERSON_NAME] 1" at bounding box center [383, 270] width 28 height 7
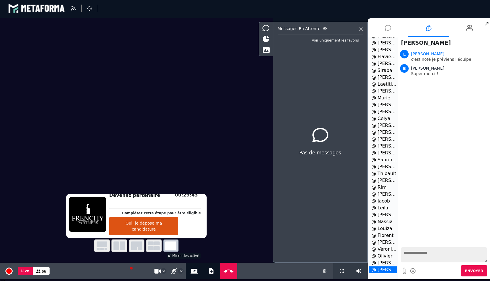
click at [386, 27] on icon at bounding box center [388, 28] width 6 height 14
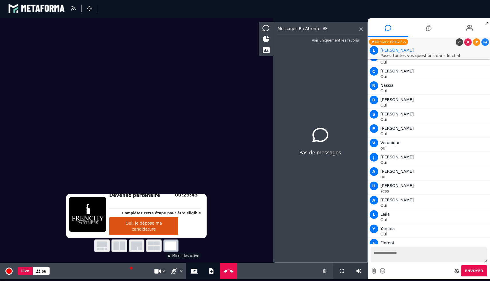
scroll to position [2062, 0]
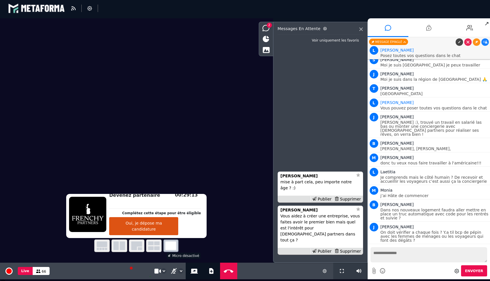
click at [326, 202] on div "Publier Supprimer" at bounding box center [320, 199] width 85 height 7
click at [324, 202] on div "Publier" at bounding box center [322, 199] width 22 height 6
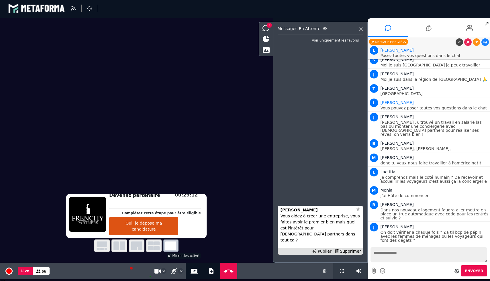
scroll to position [2077, 0]
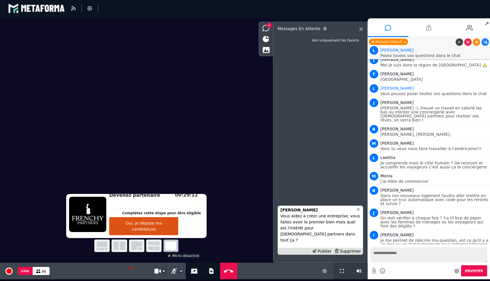
click at [394, 255] on textarea at bounding box center [429, 254] width 117 height 15
type textarea "**********"
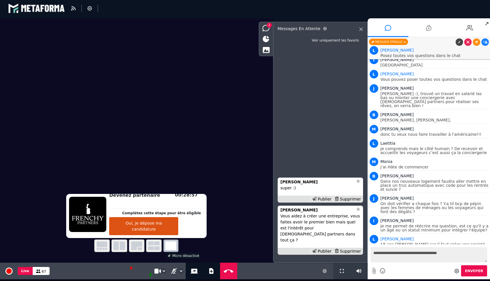
type textarea "**********"
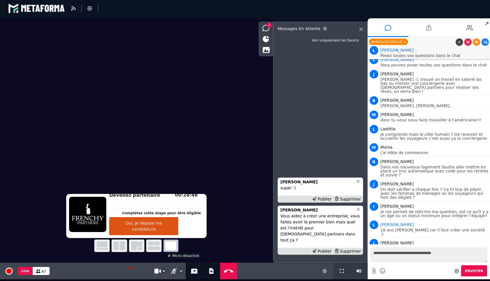
click at [421, 255] on textarea "**********" at bounding box center [429, 254] width 117 height 15
type textarea "**********"
click at [410, 253] on textarea "**********" at bounding box center [429, 254] width 117 height 15
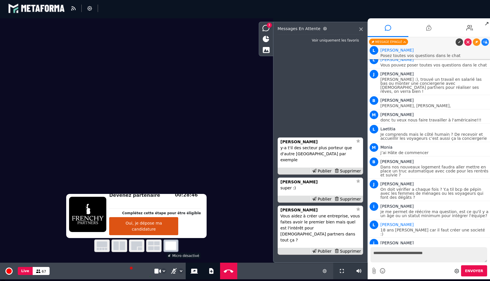
click at [410, 253] on textarea "**********" at bounding box center [429, 254] width 117 height 15
click at [316, 201] on icon at bounding box center [314, 199] width 4 height 4
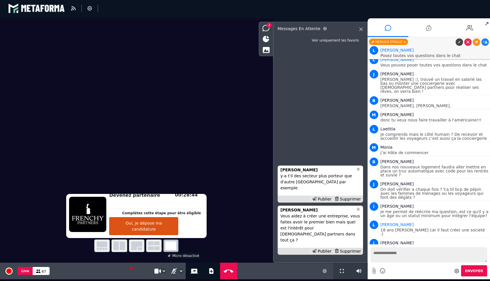
scroll to position [2120, 0]
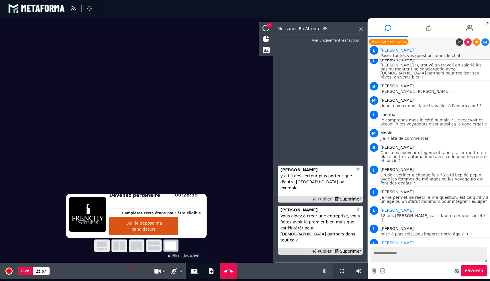
click at [320, 202] on div "Publier" at bounding box center [322, 199] width 22 height 6
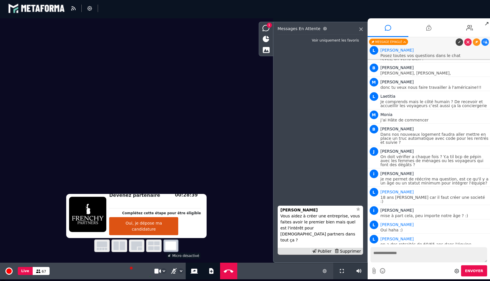
click at [400, 257] on textarea at bounding box center [429, 254] width 117 height 15
type textarea "**********"
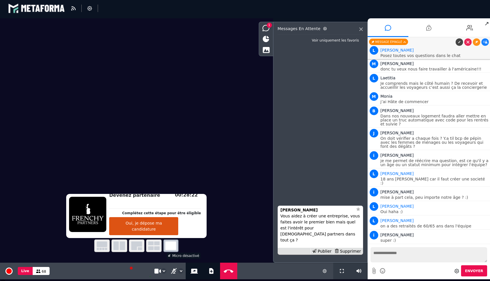
click at [422, 256] on textarea at bounding box center [429, 254] width 117 height 15
click at [359, 251] on div "Supprimer" at bounding box center [348, 252] width 30 height 6
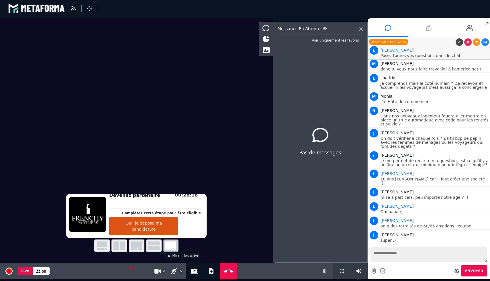
click at [430, 33] on icon at bounding box center [428, 28] width 5 height 14
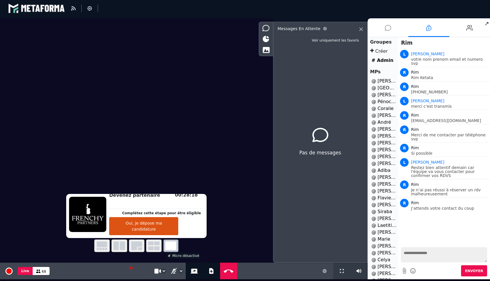
click at [396, 32] on li at bounding box center [388, 27] width 41 height 19
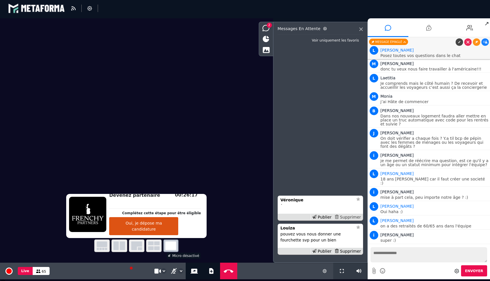
click at [353, 216] on div "Supprimer" at bounding box center [348, 217] width 30 height 6
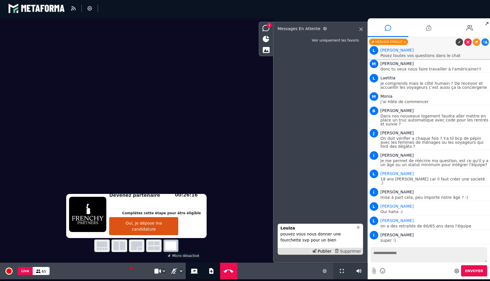
click at [342, 251] on div "Supprimer" at bounding box center [348, 252] width 30 height 6
click at [316, 252] on icon at bounding box center [314, 251] width 4 height 4
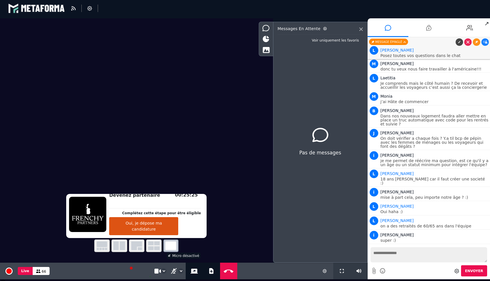
scroll to position [2175, 0]
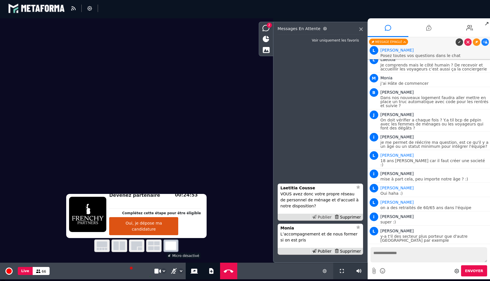
click at [323, 216] on div "Publier" at bounding box center [322, 217] width 22 height 6
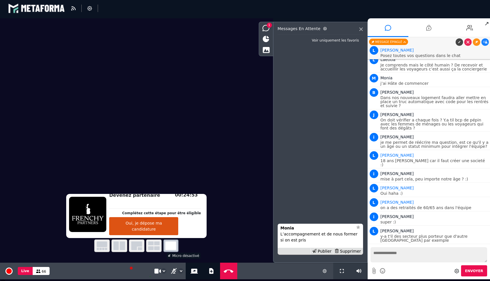
scroll to position [2193, 0]
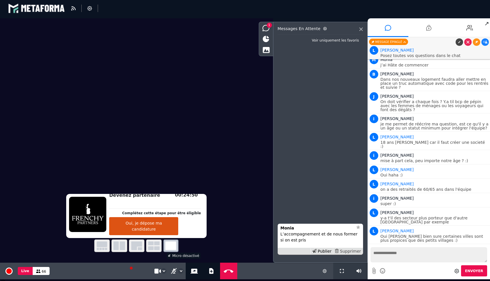
click at [355, 249] on div "Supprimer" at bounding box center [348, 252] width 30 height 6
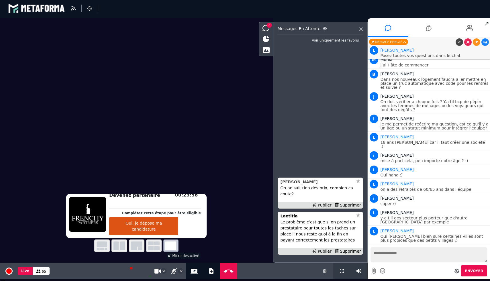
click at [296, 185] on div "[PERSON_NAME]" at bounding box center [317, 182] width 73 height 6
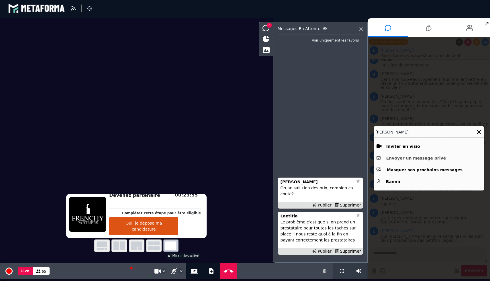
click at [392, 158] on button "Envoyer un message privé" at bounding box center [429, 158] width 105 height 9
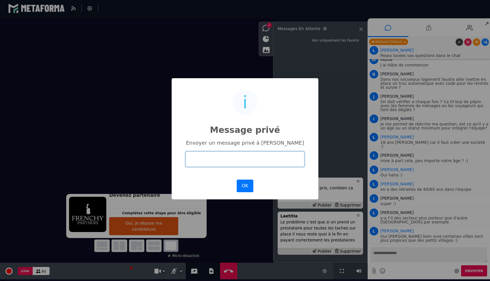
click at [233, 157] on input "text" at bounding box center [245, 159] width 119 height 15
paste input "**********"
click at [296, 159] on input "**********" at bounding box center [245, 159] width 119 height 15
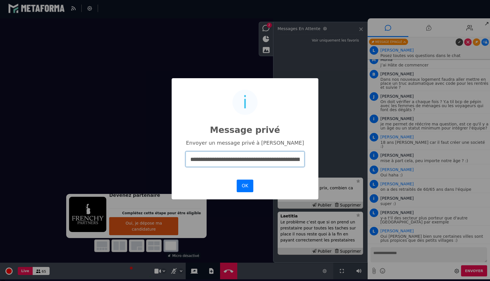
drag, startPoint x: 241, startPoint y: 162, endPoint x: 155, endPoint y: 162, distance: 86.0
click at [155, 162] on div "**********" at bounding box center [245, 138] width 490 height 281
drag, startPoint x: 247, startPoint y: 156, endPoint x: 283, endPoint y: 156, distance: 35.5
click at [283, 156] on input "**********" at bounding box center [245, 159] width 119 height 15
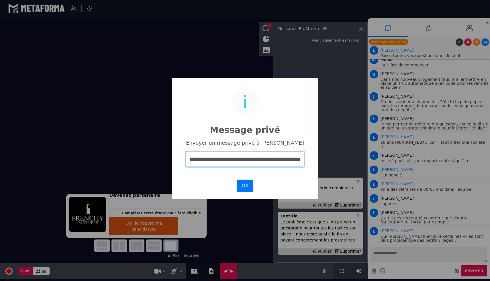
drag, startPoint x: 269, startPoint y: 158, endPoint x: 304, endPoint y: 159, distance: 34.4
click at [304, 159] on input "**********" at bounding box center [245, 159] width 119 height 15
type input "**********"
click at [247, 188] on button "OK" at bounding box center [245, 186] width 17 height 13
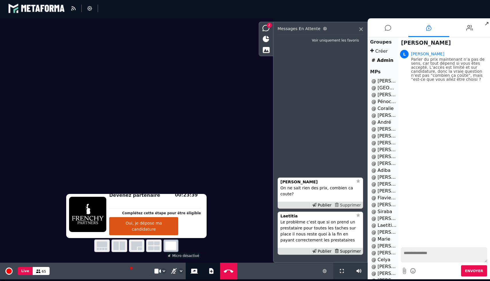
click at [352, 204] on div "Supprimer" at bounding box center [348, 205] width 30 height 6
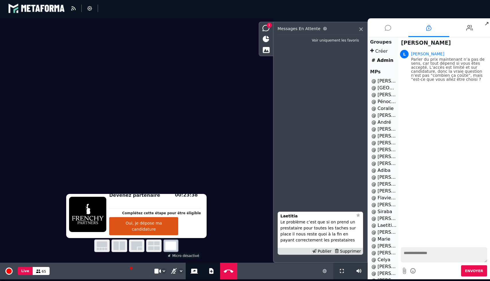
click at [389, 27] on icon at bounding box center [388, 28] width 6 height 14
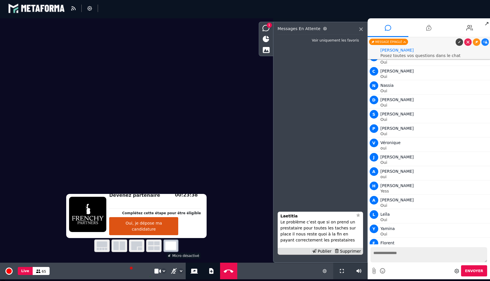
scroll to position [2193, 0]
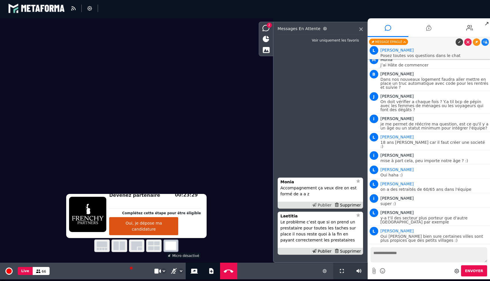
click at [326, 204] on div "Publier" at bounding box center [322, 205] width 22 height 6
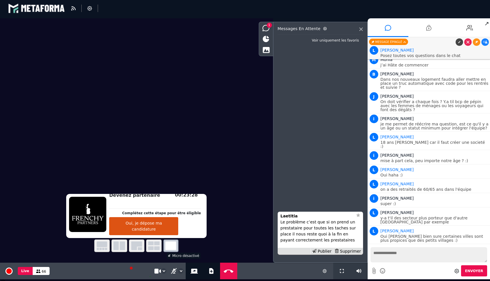
scroll to position [2207, 0]
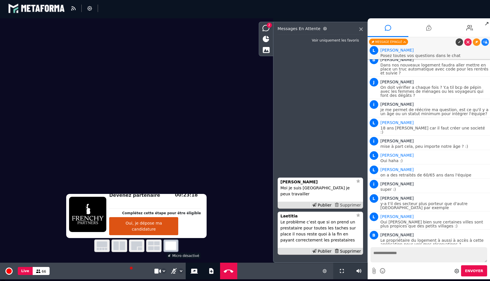
click at [357, 205] on div "Supprimer" at bounding box center [348, 205] width 30 height 6
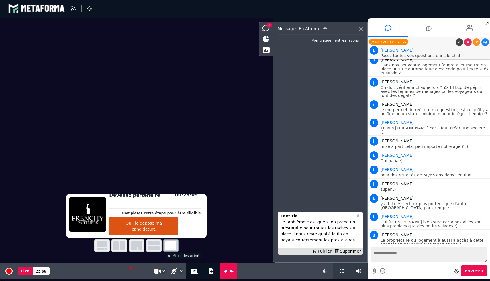
click at [395, 250] on textarea at bounding box center [429, 254] width 117 height 15
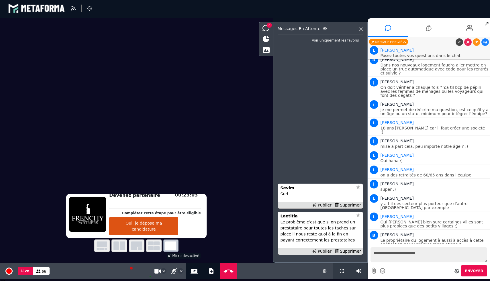
type textarea "**********"
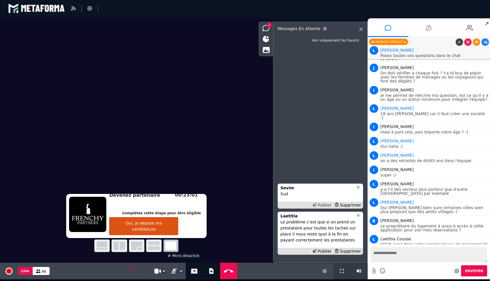
click at [320, 206] on div "Publier" at bounding box center [322, 205] width 22 height 6
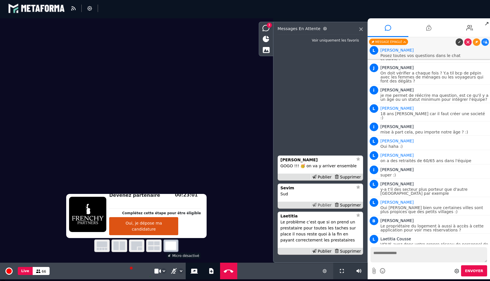
scroll to position [2236, 0]
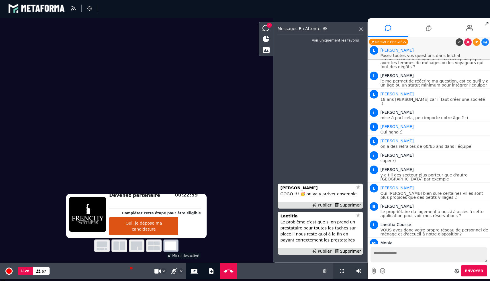
click at [320, 206] on div "Publier" at bounding box center [322, 205] width 22 height 6
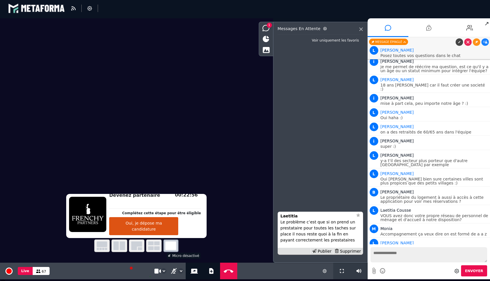
click at [484, 270] on icon at bounding box center [485, 271] width 4 height 3
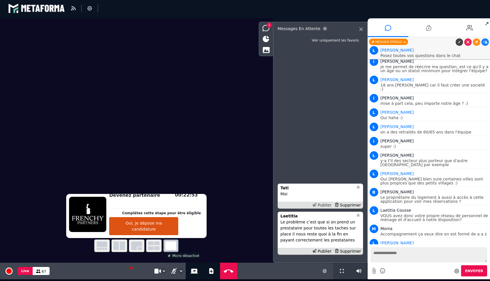
click at [326, 205] on div "Publier" at bounding box center [322, 205] width 22 height 6
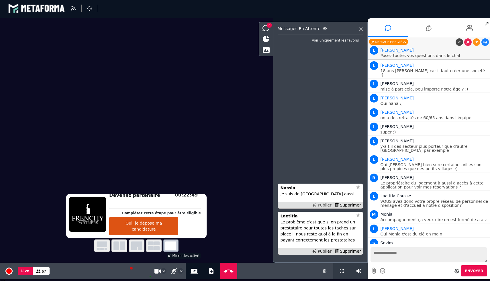
click at [322, 203] on div "Publier" at bounding box center [322, 205] width 22 height 6
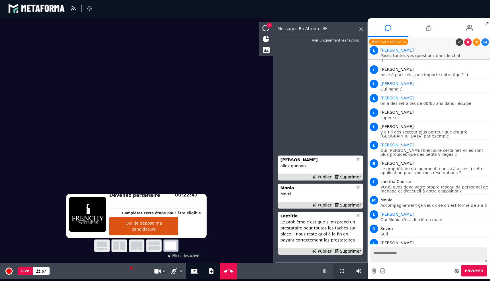
click at [322, 203] on div "Publier" at bounding box center [322, 205] width 22 height 6
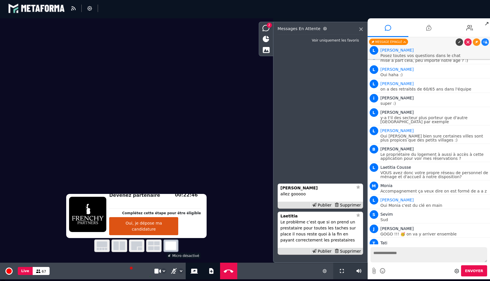
click at [322, 203] on div "Publier" at bounding box center [322, 205] width 22 height 6
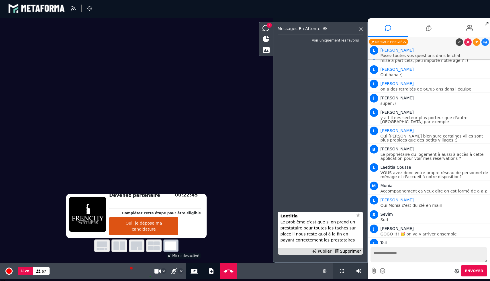
scroll to position [2308, 0]
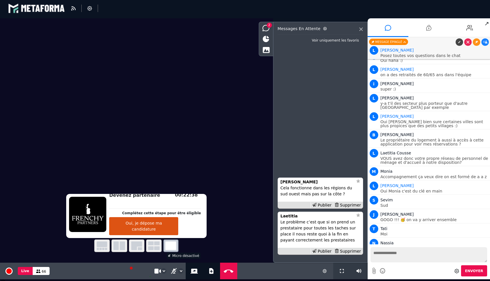
click at [322, 203] on div "Publier" at bounding box center [322, 205] width 22 height 6
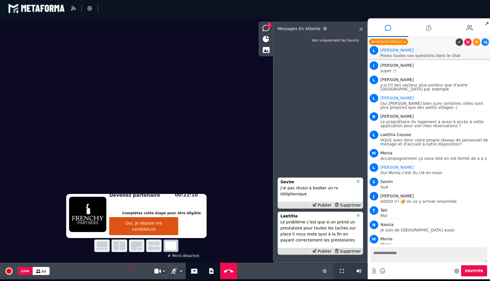
click at [407, 258] on textarea at bounding box center [429, 254] width 117 height 15
type textarea "*"
type textarea "**********"
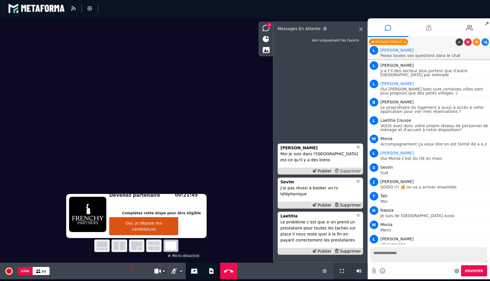
click at [353, 174] on div "Supprimer" at bounding box center [348, 171] width 30 height 6
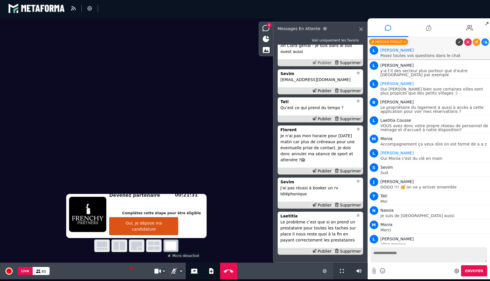
click at [327, 66] on div "Publier" at bounding box center [322, 63] width 22 height 6
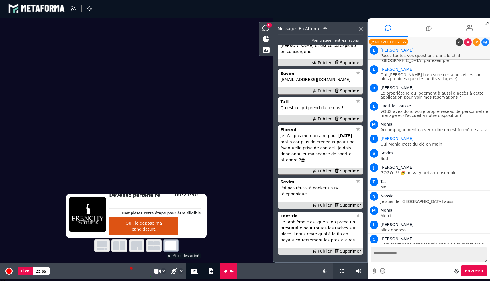
scroll to position [-9, 0]
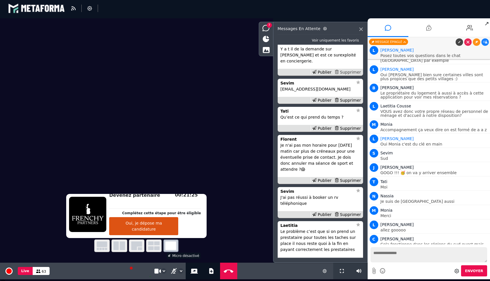
click at [342, 72] on div "Supprimer" at bounding box center [348, 72] width 30 height 6
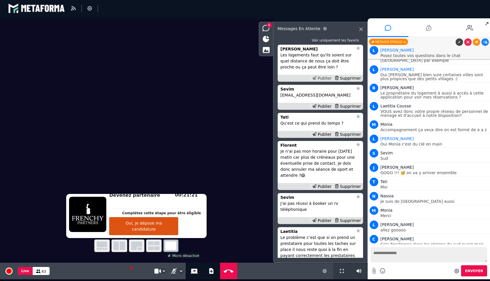
click at [319, 77] on div "Publier" at bounding box center [322, 78] width 22 height 6
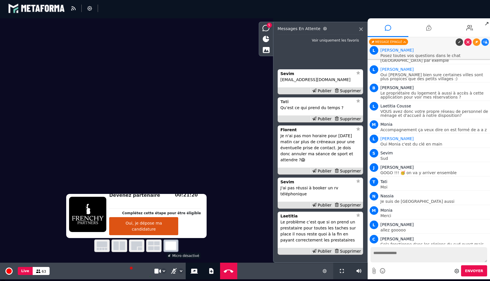
scroll to position [2373, 0]
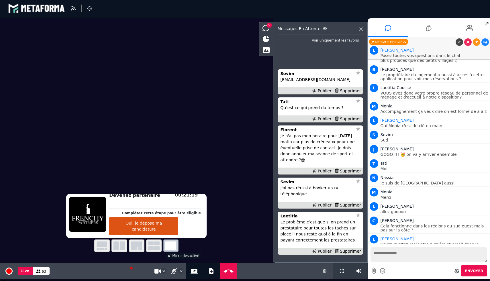
click at [306, 83] on p "[EMAIL_ADDRESS][DOMAIN_NAME]" at bounding box center [321, 80] width 80 height 6
copy p "[EMAIL_ADDRESS][DOMAIN_NAME]"
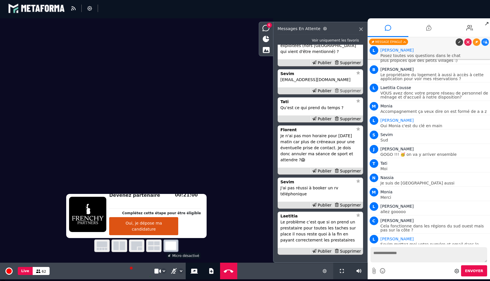
click at [345, 94] on div "Supprimer" at bounding box center [348, 91] width 30 height 6
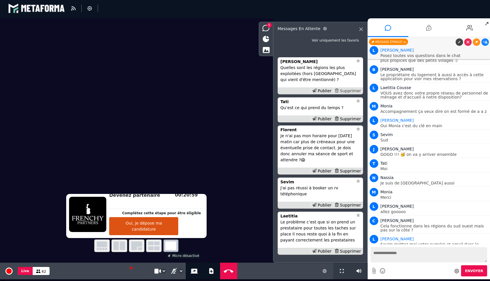
click at [345, 94] on div "Supprimer" at bounding box center [348, 91] width 30 height 6
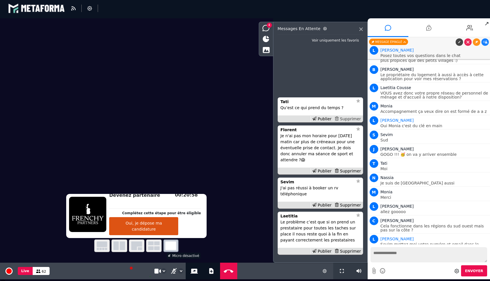
click at [348, 122] on div "Supprimer" at bounding box center [348, 119] width 30 height 6
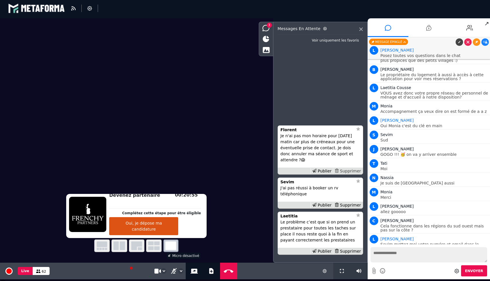
click at [353, 174] on div "Supprimer" at bounding box center [348, 171] width 30 height 6
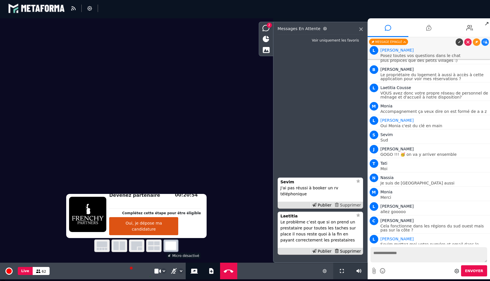
click at [352, 204] on div "Supprimer" at bounding box center [348, 205] width 30 height 6
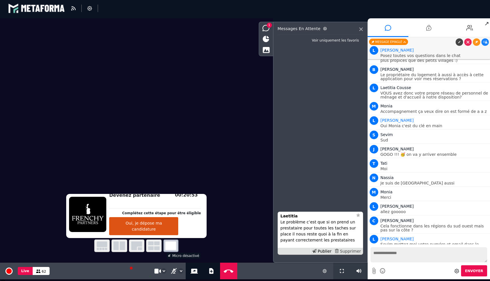
click at [347, 249] on div "Supprimer" at bounding box center [348, 252] width 30 height 6
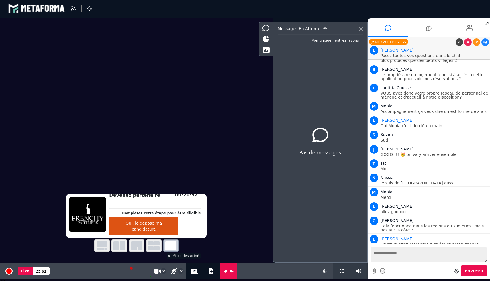
click at [392, 261] on textarea at bounding box center [429, 254] width 117 height 15
type textarea "**********"
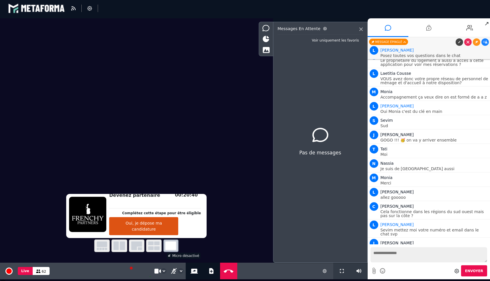
click at [484, 274] on icon at bounding box center [485, 275] width 4 height 3
click at [475, 274] on icon at bounding box center [476, 275] width 3 height 3
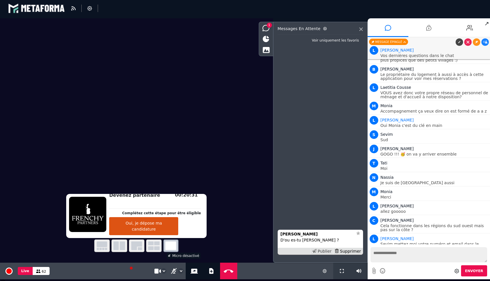
click at [321, 250] on div "Publier" at bounding box center [322, 252] width 22 height 6
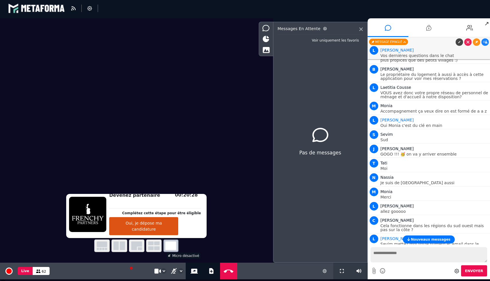
click at [425, 247] on textarea at bounding box center [429, 254] width 117 height 15
click at [425, 236] on button "Nouveaux messages" at bounding box center [429, 240] width 52 height 8
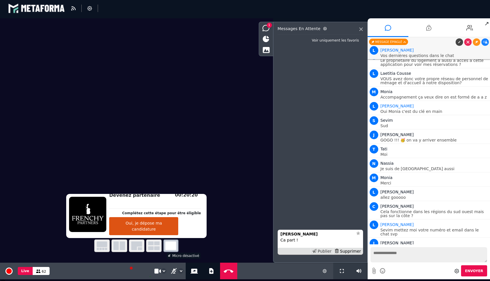
click at [321, 249] on div "Publier" at bounding box center [322, 252] width 22 height 6
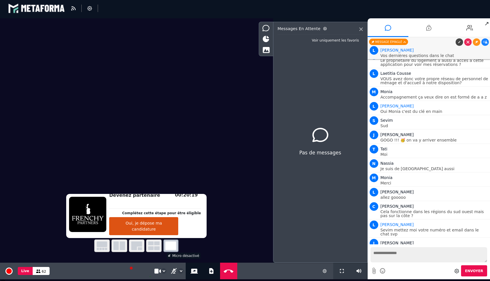
scroll to position [2402, 0]
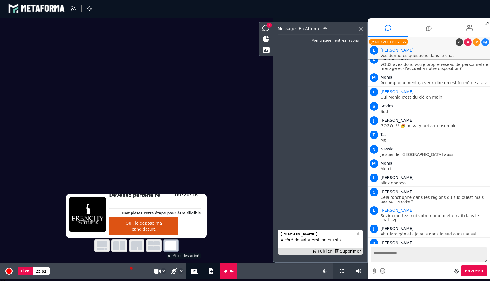
click at [321, 249] on div "Publier" at bounding box center [322, 252] width 22 height 6
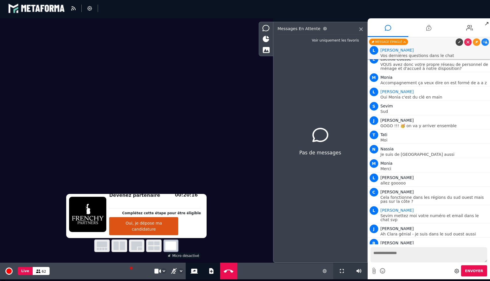
scroll to position [2416, 0]
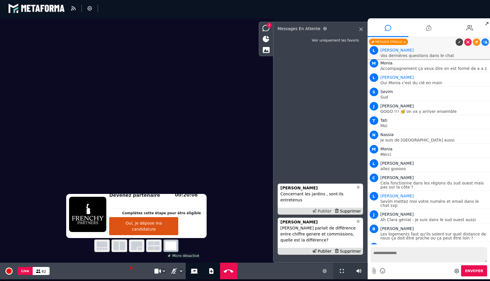
click at [320, 208] on div "Publier" at bounding box center [322, 211] width 22 height 6
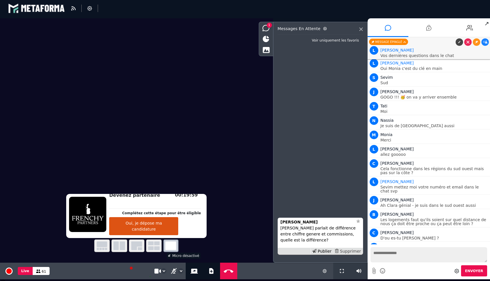
click at [350, 254] on div "Supprimer" at bounding box center [348, 252] width 30 height 6
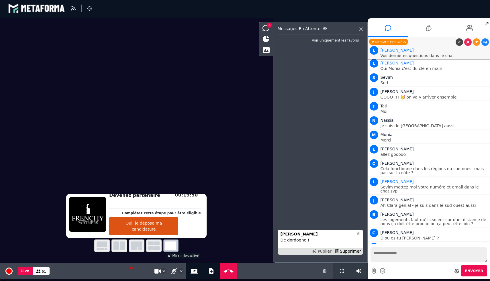
click at [327, 249] on div "Publier" at bounding box center [322, 252] width 22 height 6
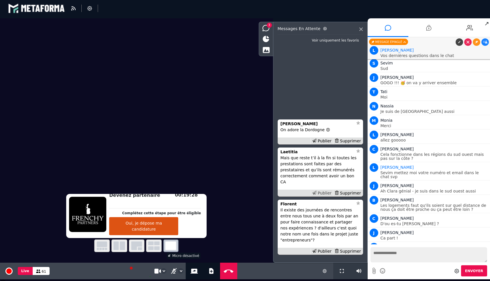
click at [322, 196] on div "Publier" at bounding box center [322, 193] width 22 height 6
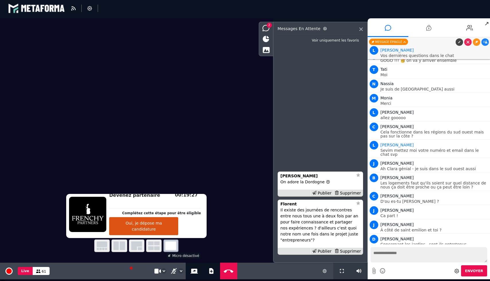
click at [322, 196] on div "Publier" at bounding box center [322, 193] width 22 height 6
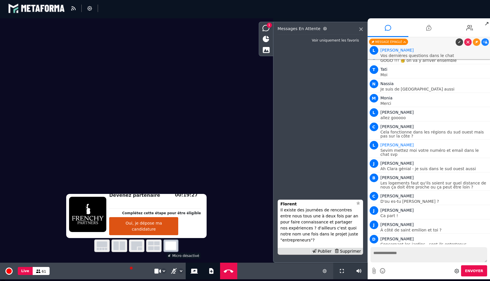
scroll to position [2481, 0]
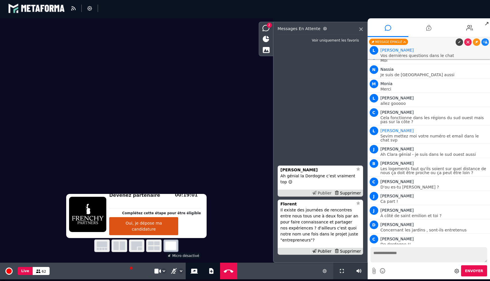
click at [328, 196] on div "Publier" at bounding box center [322, 193] width 22 height 6
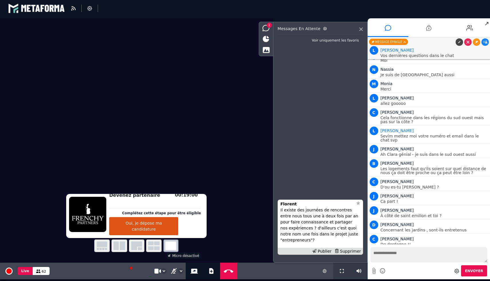
scroll to position [2496, 0]
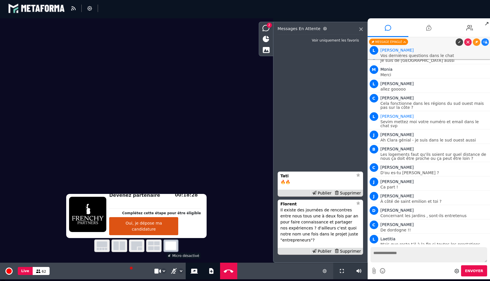
click at [328, 196] on div "Publier" at bounding box center [322, 193] width 22 height 6
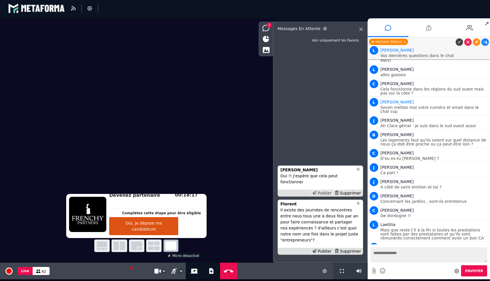
click at [328, 196] on div "Publier" at bounding box center [322, 193] width 22 height 6
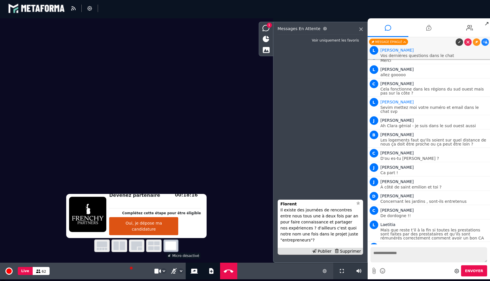
scroll to position [2524, 0]
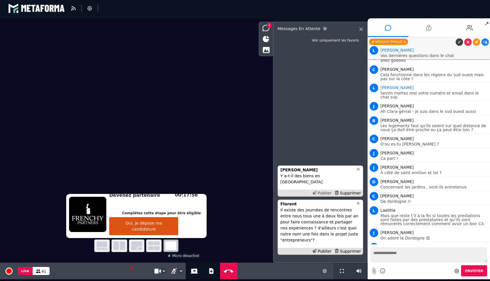
click at [324, 196] on div "Publier" at bounding box center [322, 193] width 22 height 6
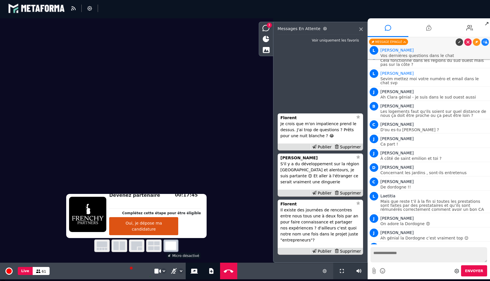
click at [324, 196] on div "Publier" at bounding box center [322, 193] width 22 height 6
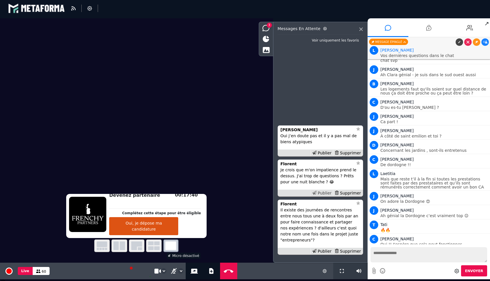
click at [328, 196] on div "Publier" at bounding box center [322, 193] width 22 height 6
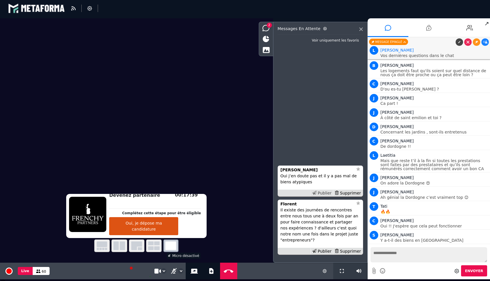
click at [328, 196] on div "Publier" at bounding box center [322, 193] width 22 height 6
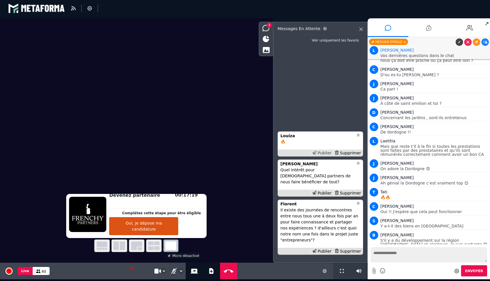
click at [325, 156] on div "Publier" at bounding box center [322, 153] width 22 height 6
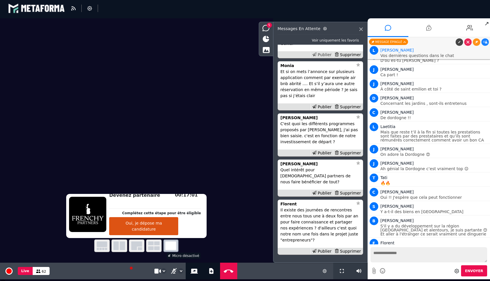
click at [323, 58] on div "Publier" at bounding box center [322, 55] width 22 height 6
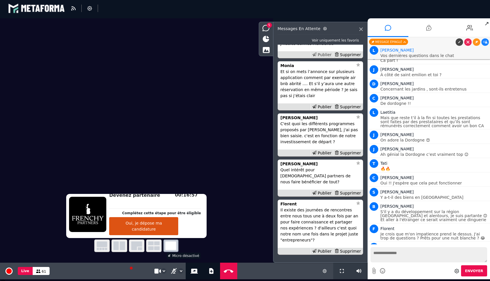
click at [322, 58] on div "Publier" at bounding box center [322, 55] width 22 height 6
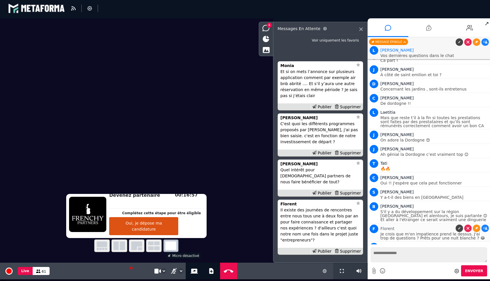
scroll to position [2637, 0]
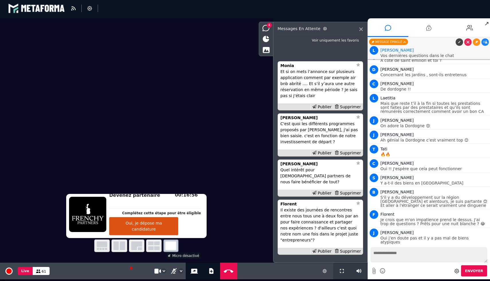
click at [390, 255] on textarea at bounding box center [429, 254] width 117 height 15
type textarea "**********"
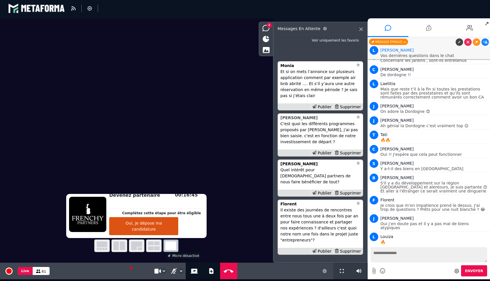
click at [289, 120] on strong "[PERSON_NAME]" at bounding box center [299, 118] width 37 height 5
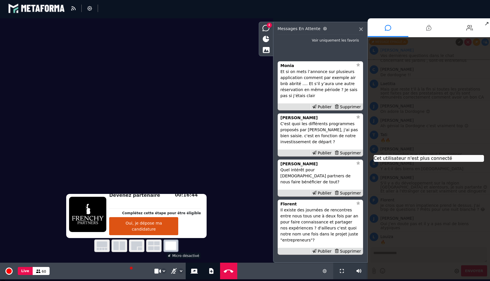
click at [337, 144] on p "C'est quoi les différents programmes proposés par [PERSON_NAME], j'ai pas bien …" at bounding box center [321, 133] width 80 height 24
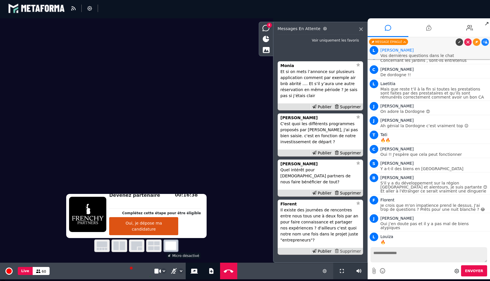
click at [351, 251] on div "Supprimer" at bounding box center [348, 252] width 30 height 6
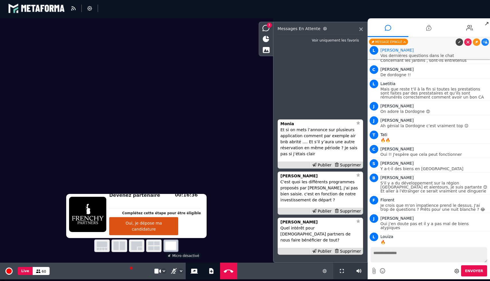
click at [351, 251] on div "Supprimer" at bounding box center [348, 252] width 30 height 6
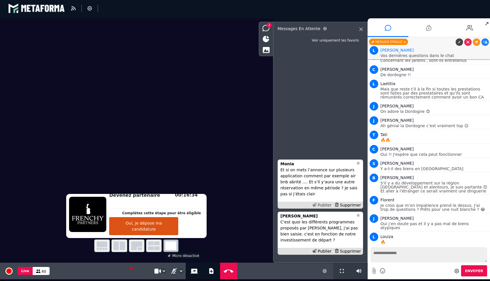
click at [326, 204] on div "Publier" at bounding box center [322, 205] width 22 height 6
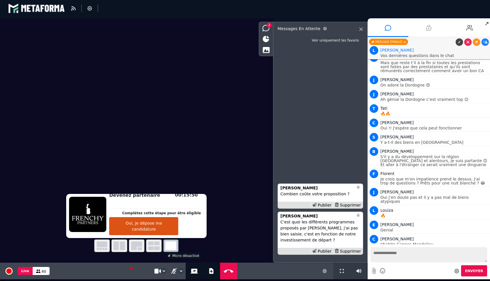
click at [428, 28] on icon at bounding box center [428, 28] width 5 height 14
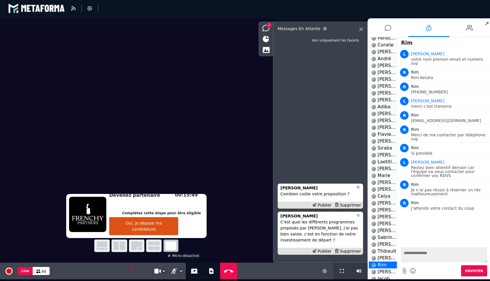
scroll to position [148, 0]
click at [385, 269] on li "@ [PERSON_NAME]" at bounding box center [383, 270] width 28 height 7
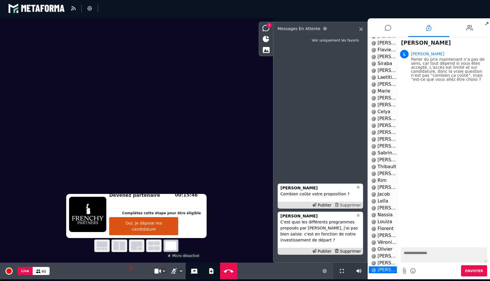
click at [349, 203] on div "Supprimer" at bounding box center [348, 205] width 30 height 6
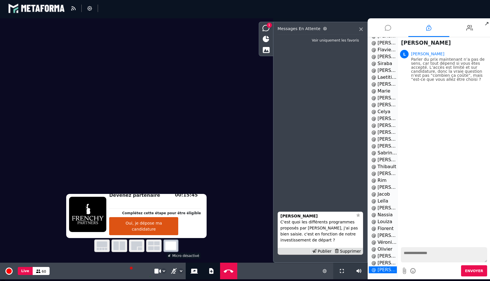
click at [386, 28] on icon at bounding box center [388, 28] width 6 height 14
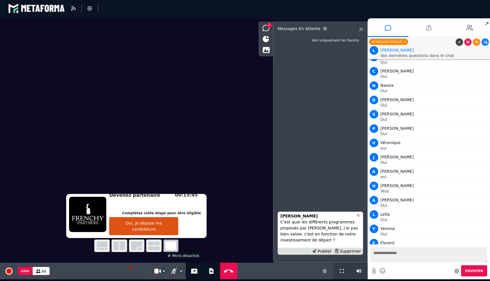
scroll to position [2677, 0]
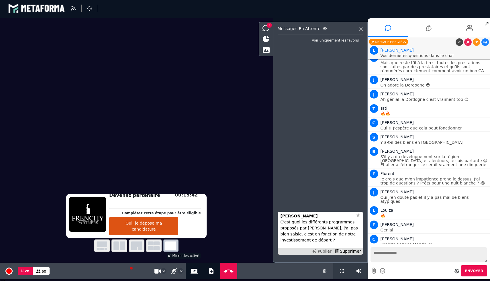
click at [323, 253] on div "Publier" at bounding box center [322, 252] width 22 height 6
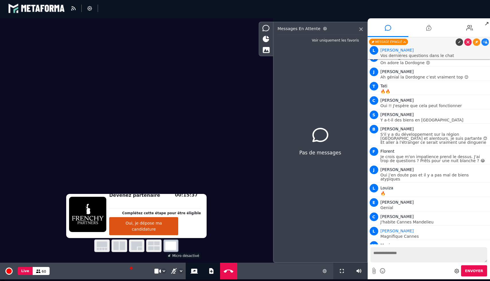
click at [383, 249] on textarea at bounding box center [429, 254] width 117 height 15
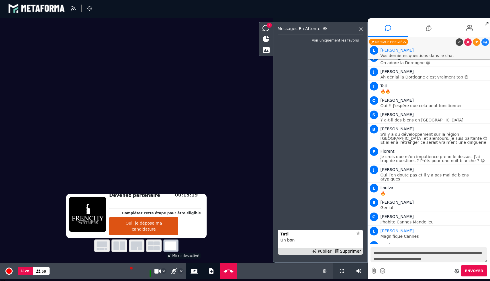
type textarea "**********"
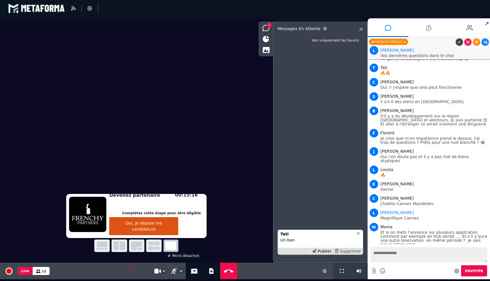
click at [348, 251] on div "Supprimer" at bounding box center [348, 252] width 30 height 6
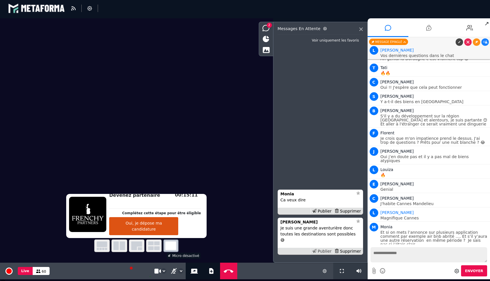
click at [324, 251] on div "Publier" at bounding box center [322, 252] width 22 height 6
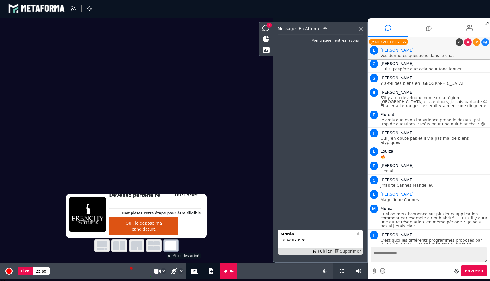
click at [349, 251] on div "Supprimer" at bounding box center [348, 252] width 30 height 6
click at [347, 253] on div "Supprimer" at bounding box center [348, 252] width 30 height 6
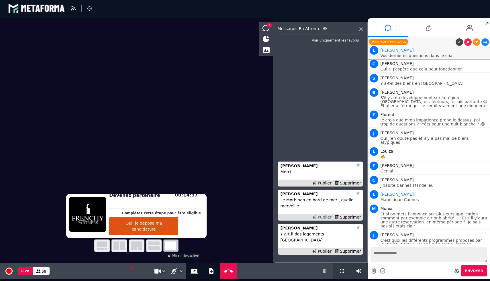
click at [322, 220] on div "Publier" at bounding box center [322, 217] width 22 height 6
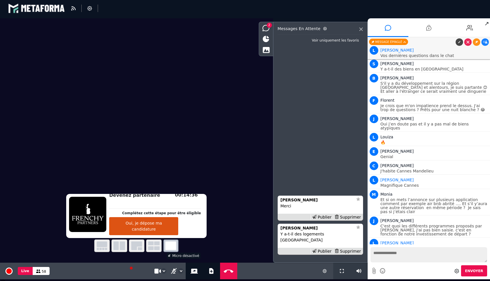
click at [322, 220] on div "Publier" at bounding box center [322, 217] width 22 height 6
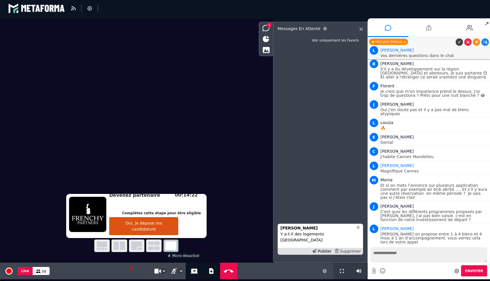
click at [358, 251] on div "Supprimer" at bounding box center [348, 252] width 30 height 6
click at [322, 250] on div "Publier" at bounding box center [322, 252] width 22 height 6
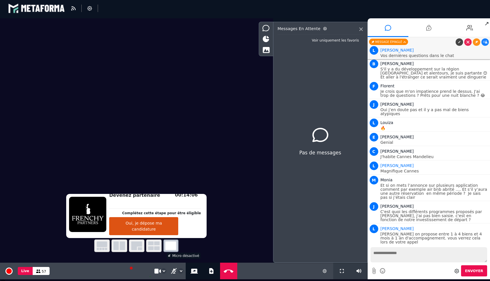
scroll to position [2783, 0]
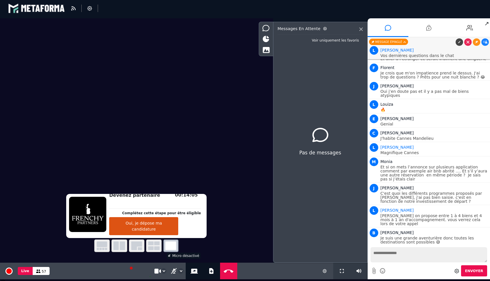
click at [399, 253] on textarea at bounding box center [429, 254] width 117 height 15
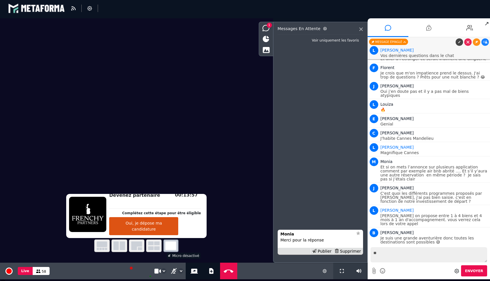
type textarea "*"
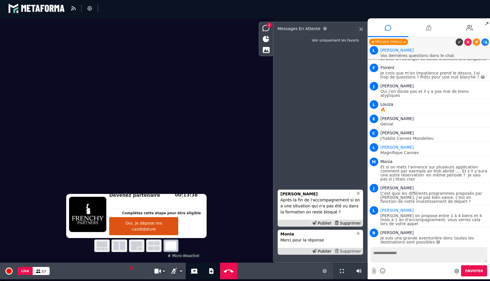
click at [353, 249] on div "Supprimer" at bounding box center [348, 252] width 30 height 6
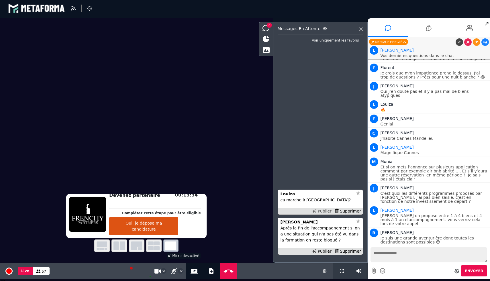
click at [320, 212] on div "Publier" at bounding box center [322, 211] width 22 height 6
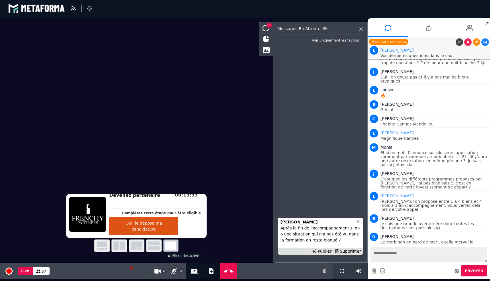
click at [391, 255] on textarea at bounding box center [429, 254] width 117 height 15
click at [323, 251] on div "Publier" at bounding box center [322, 252] width 22 height 6
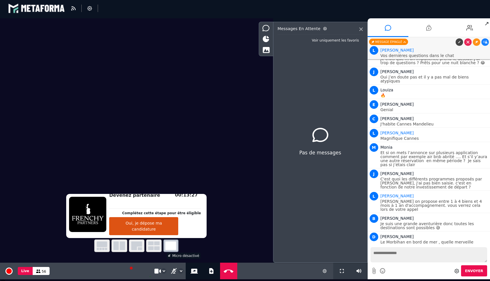
scroll to position [2816, 0]
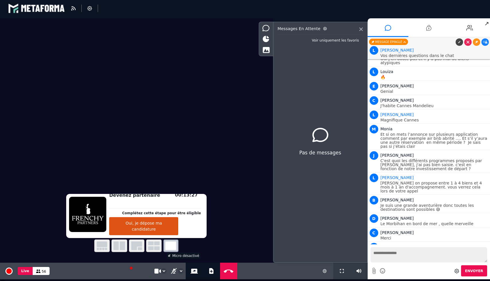
click at [375, 252] on textarea at bounding box center [429, 254] width 117 height 15
drag, startPoint x: 398, startPoint y: 261, endPoint x: 371, endPoint y: 261, distance: 26.7
click at [371, 261] on textarea "**********" at bounding box center [429, 254] width 117 height 15
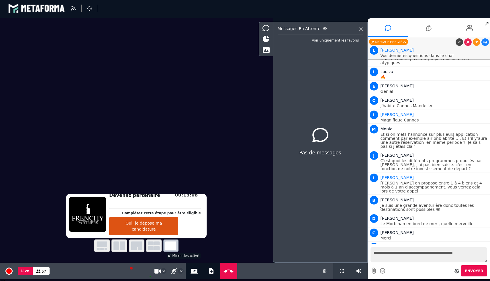
type textarea "**********"
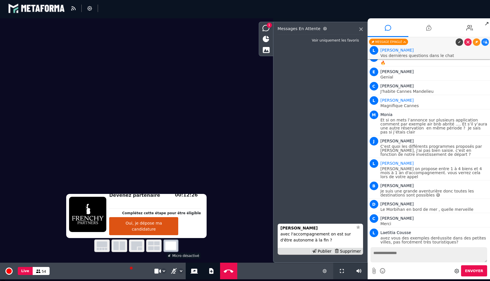
click at [313, 247] on li "[PERSON_NAME] avec l'accompagnement on est sur d'être autonome à la fin ? Publi…" at bounding box center [320, 239] width 85 height 31
click at [316, 251] on icon at bounding box center [314, 251] width 4 height 4
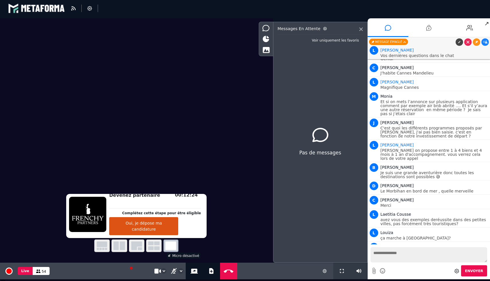
click at [374, 255] on textarea at bounding box center [429, 254] width 117 height 15
type textarea "**********"
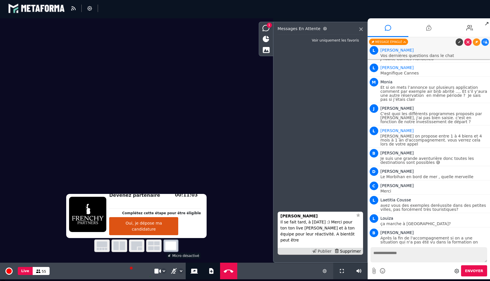
click at [321, 254] on div "Publier" at bounding box center [322, 252] width 22 height 6
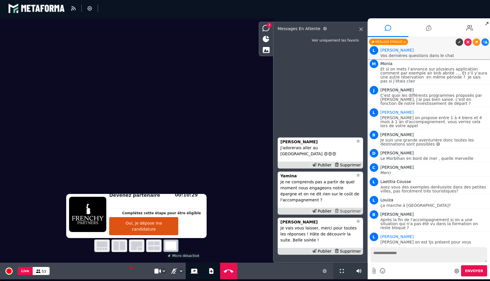
click at [349, 212] on div "Supprimer" at bounding box center [348, 211] width 30 height 6
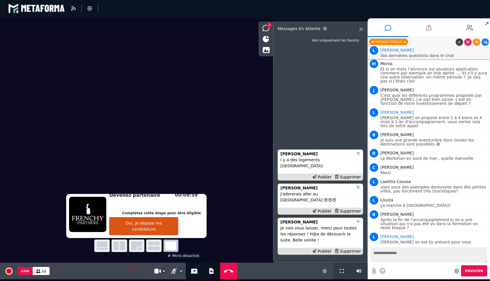
click at [349, 212] on div "Supprimer" at bounding box center [348, 211] width 30 height 6
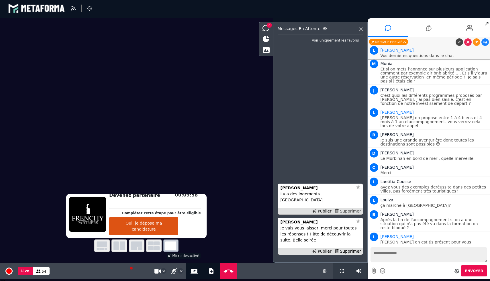
click at [347, 213] on div "Supprimer" at bounding box center [348, 211] width 30 height 6
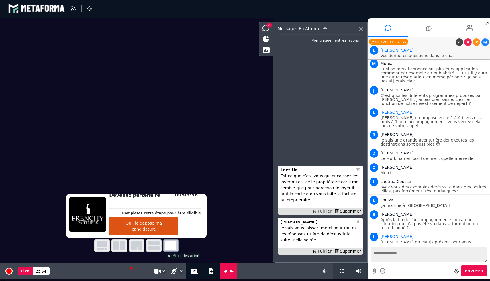
click at [327, 212] on div "Publier" at bounding box center [322, 211] width 22 height 6
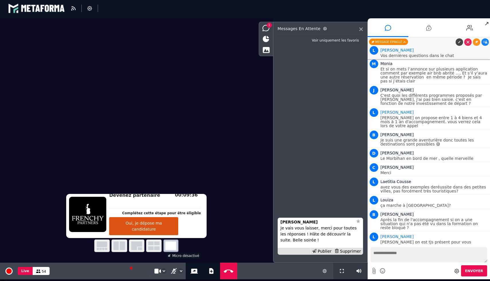
scroll to position [2904, 0]
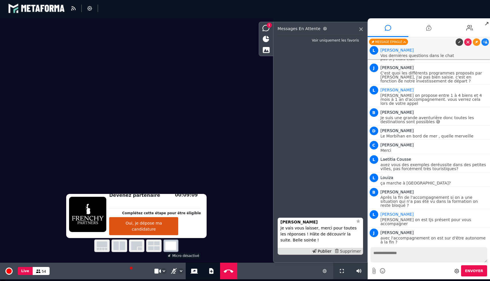
click at [349, 253] on div "Supprimer" at bounding box center [348, 252] width 30 height 6
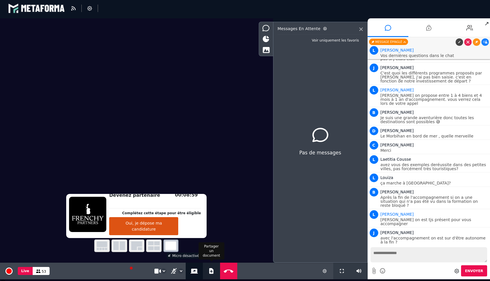
click at [212, 275] on button "Ajouter un document" at bounding box center [211, 271] width 7 height 17
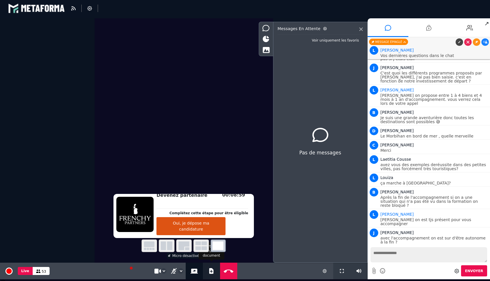
select select "******"
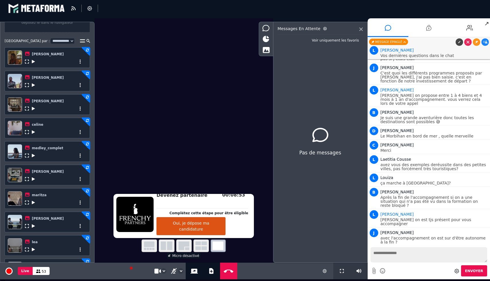
scroll to position [42, 0]
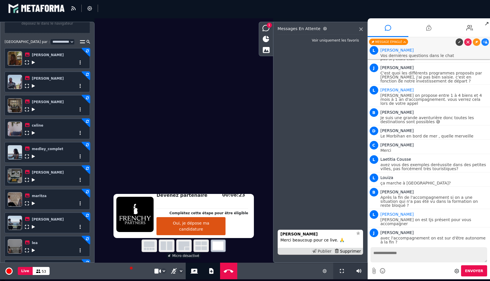
click at [321, 251] on div "Publier" at bounding box center [322, 252] width 22 height 6
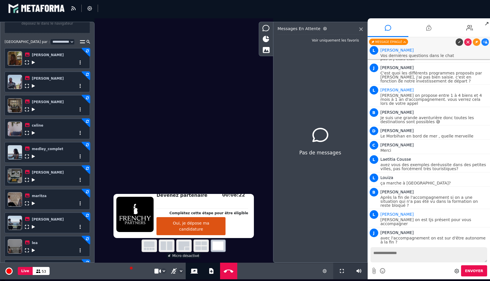
scroll to position [2918, 0]
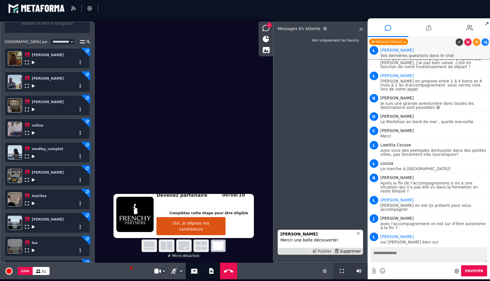
click at [323, 250] on div "Publier" at bounding box center [322, 252] width 22 height 6
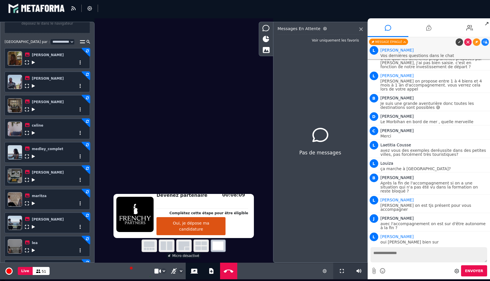
scroll to position [2932, 0]
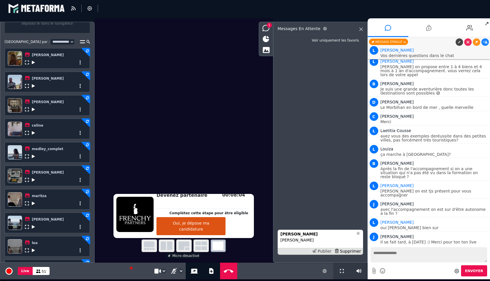
click at [327, 251] on div "Publier" at bounding box center [322, 252] width 22 height 6
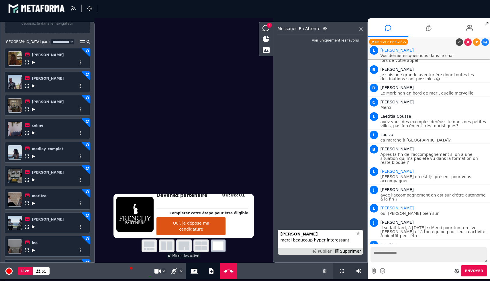
click at [327, 251] on div "Publier" at bounding box center [322, 252] width 22 height 6
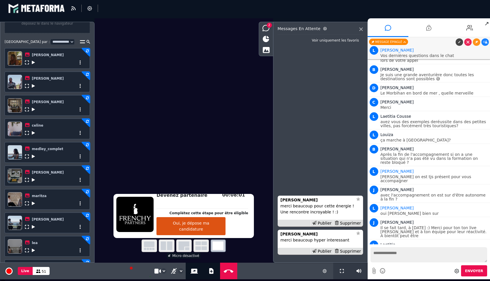
scroll to position [2961, 0]
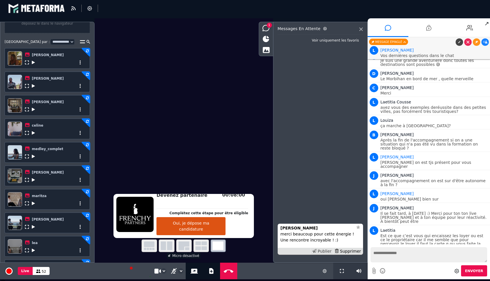
click at [320, 250] on div "Publier" at bounding box center [322, 252] width 22 height 6
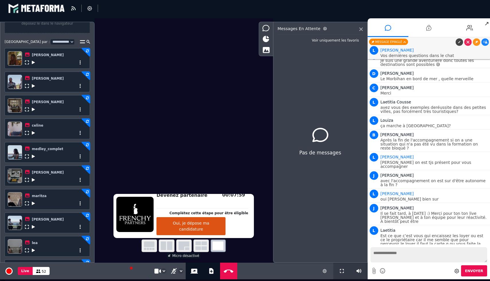
scroll to position [2980, 0]
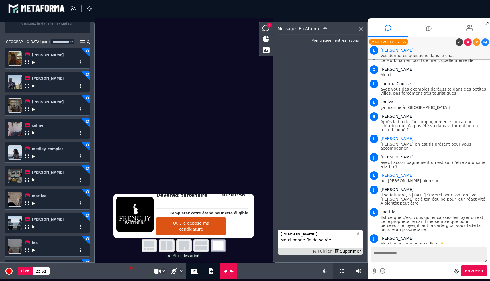
click at [325, 251] on div "Publier" at bounding box center [322, 252] width 22 height 6
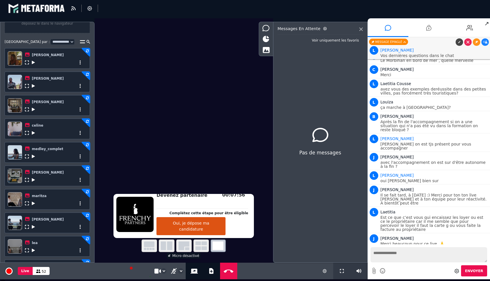
scroll to position [2994, 0]
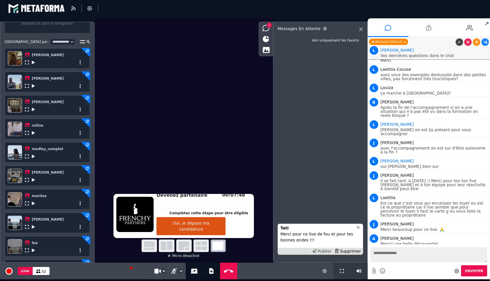
click at [322, 251] on div "Publier" at bounding box center [322, 252] width 22 height 6
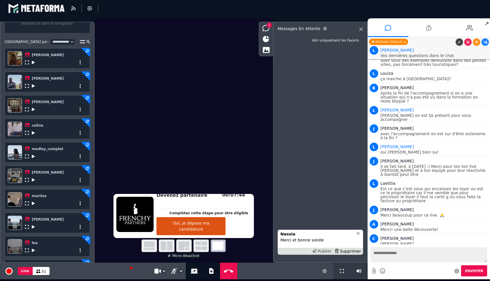
click at [324, 252] on div "Publier" at bounding box center [322, 252] width 22 height 6
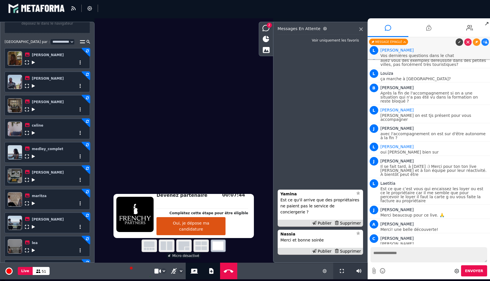
scroll to position [3023, 0]
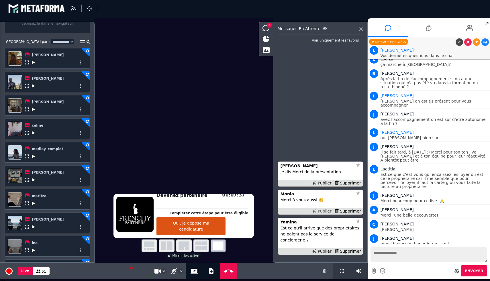
click at [324, 214] on div "Publier" at bounding box center [322, 211] width 22 height 6
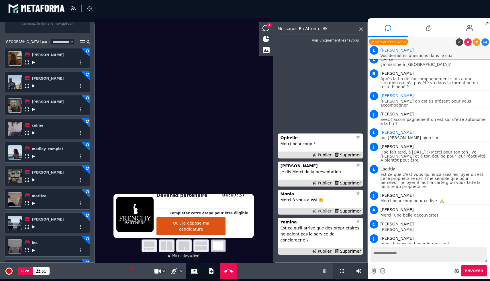
scroll to position [3037, 0]
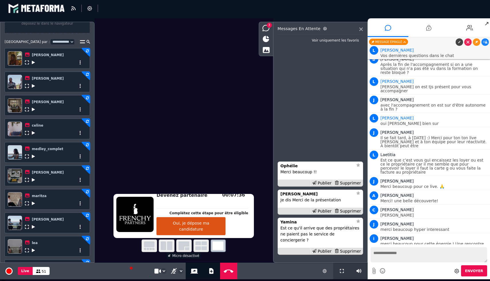
click at [324, 214] on div "Publier" at bounding box center [322, 211] width 22 height 6
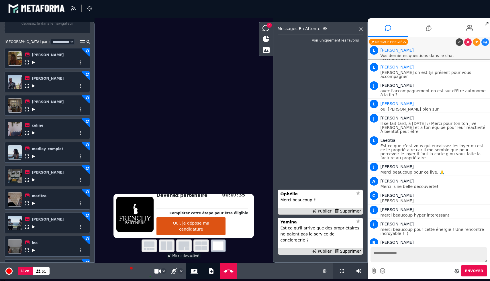
click at [324, 214] on div "Publier" at bounding box center [322, 211] width 22 height 6
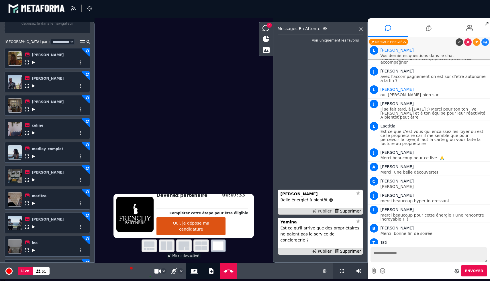
click at [321, 214] on div "Publier" at bounding box center [322, 211] width 22 height 6
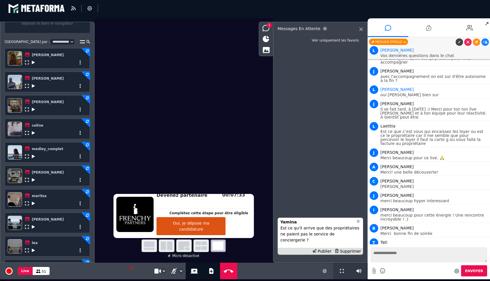
scroll to position [3080, 0]
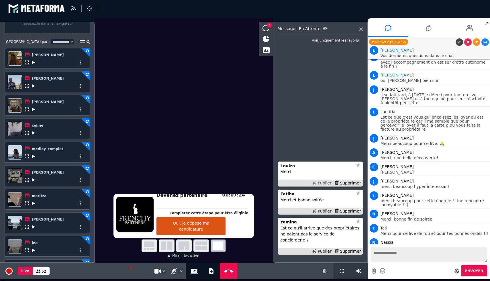
click at [327, 186] on div "Publier" at bounding box center [322, 183] width 22 height 6
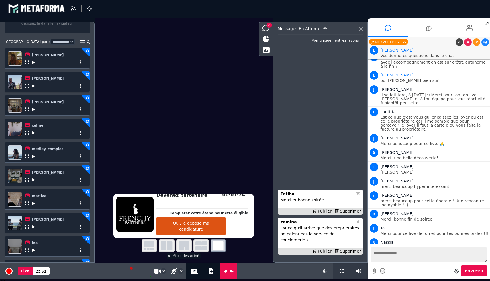
scroll to position [3094, 0]
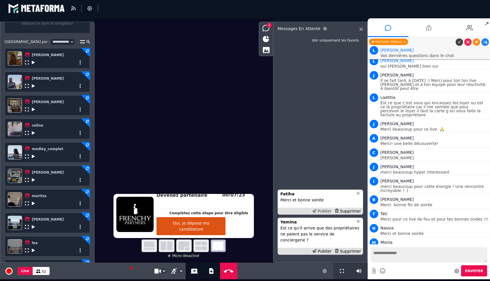
click at [324, 214] on div "Publier" at bounding box center [322, 211] width 22 height 6
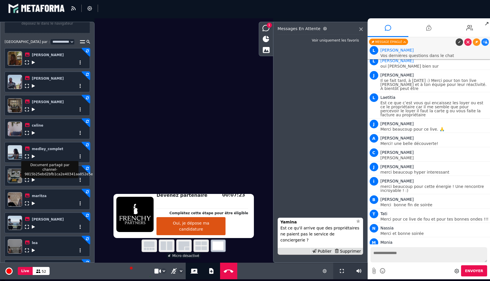
scroll to position [3109, 0]
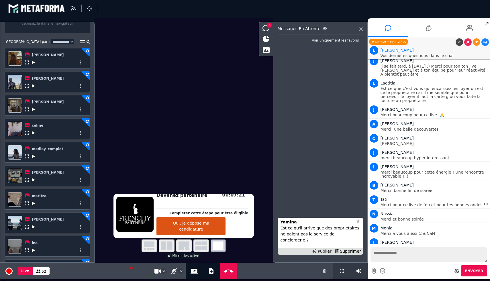
click at [32, 157] on icon at bounding box center [33, 157] width 3 height 4
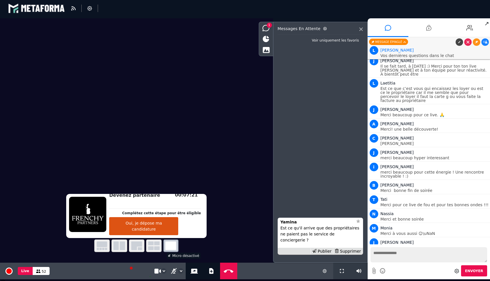
scroll to position [39, 0]
click at [360, 30] on icon at bounding box center [360, 29] width 3 height 3
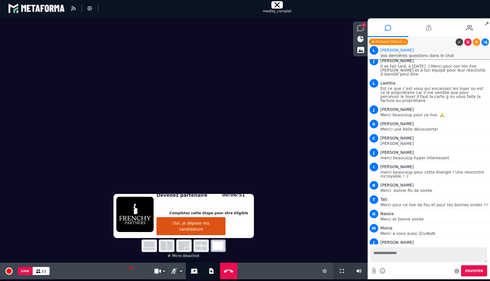
click at [363, 24] on span "6" at bounding box center [363, 25] width 5 height 5
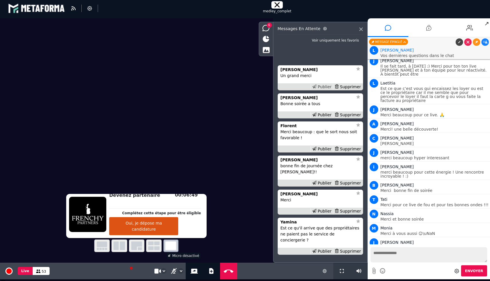
click at [325, 90] on div "Publier" at bounding box center [322, 87] width 22 height 6
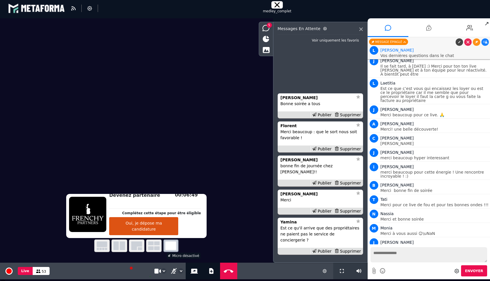
scroll to position [3123, 0]
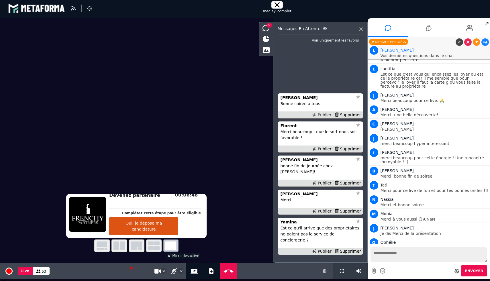
click at [326, 118] on div "Publier" at bounding box center [322, 115] width 22 height 6
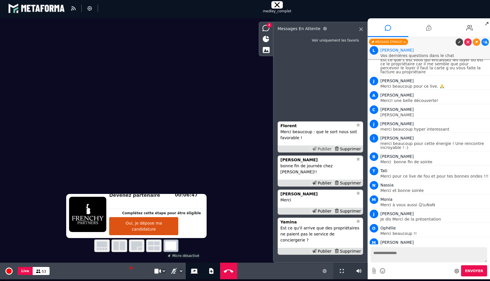
click at [329, 152] on div "Publier" at bounding box center [322, 149] width 22 height 6
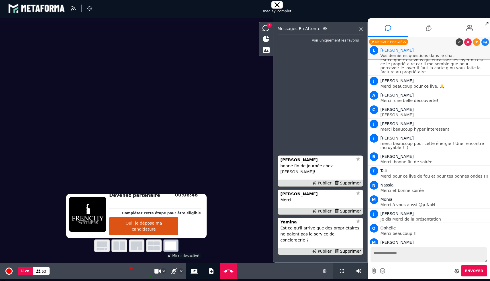
scroll to position [3152, 0]
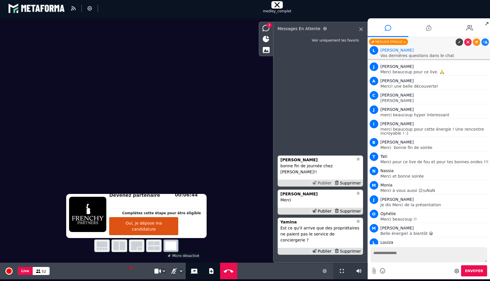
click at [324, 186] on div "Publier" at bounding box center [322, 183] width 22 height 6
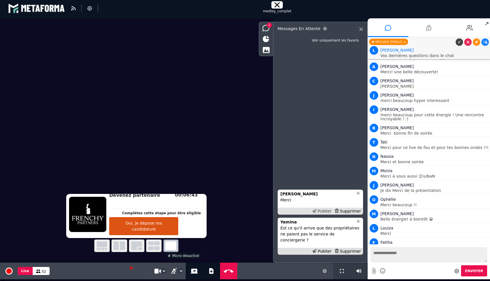
click at [324, 214] on div "Publier" at bounding box center [322, 211] width 22 height 6
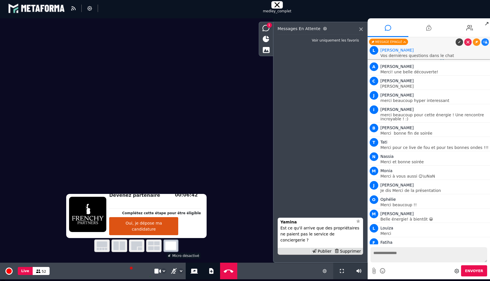
scroll to position [3180, 0]
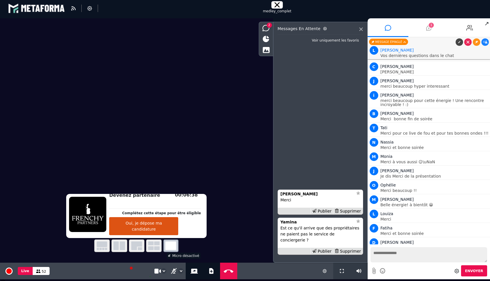
click at [429, 28] on icon at bounding box center [428, 28] width 5 height 14
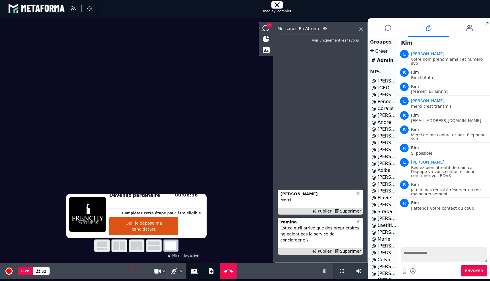
scroll to position [148, 0]
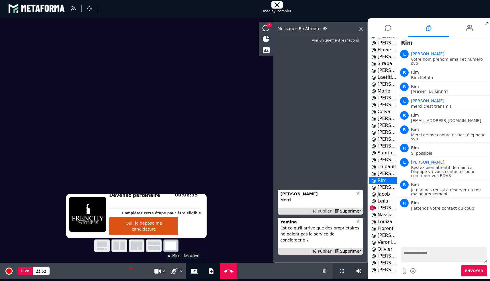
click at [316, 213] on icon at bounding box center [314, 211] width 4 height 4
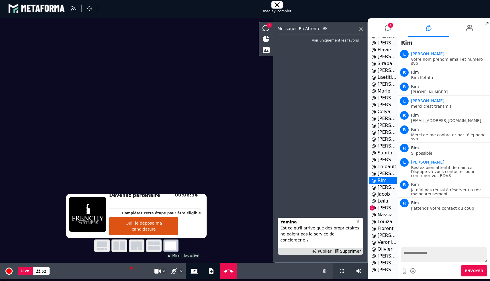
click at [385, 208] on li "@ [PERSON_NAME] 1" at bounding box center [383, 208] width 28 height 7
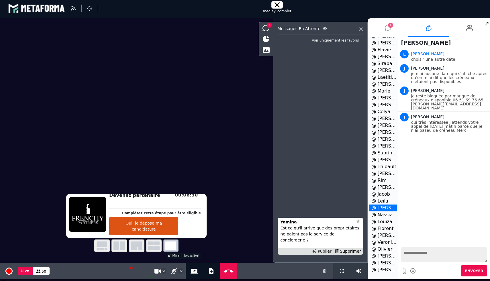
click at [387, 28] on icon at bounding box center [388, 28] width 6 height 14
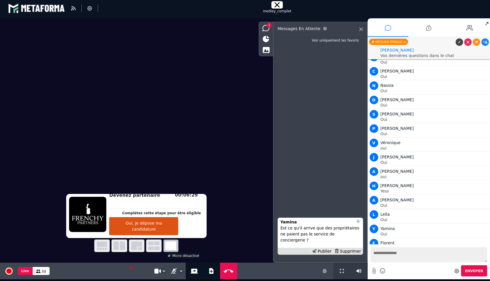
scroll to position [3194, 0]
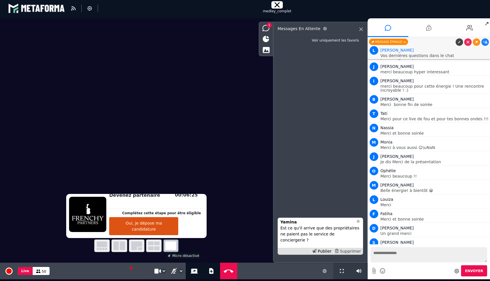
click at [351, 250] on div "Supprimer" at bounding box center [348, 252] width 30 height 6
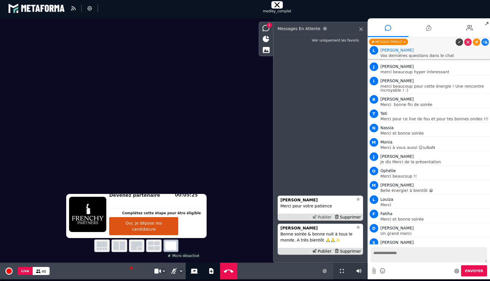
click at [325, 216] on div "Publier" at bounding box center [322, 217] width 22 height 6
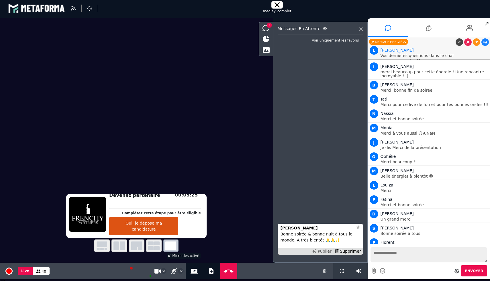
click at [329, 253] on div "Publier" at bounding box center [322, 252] width 22 height 6
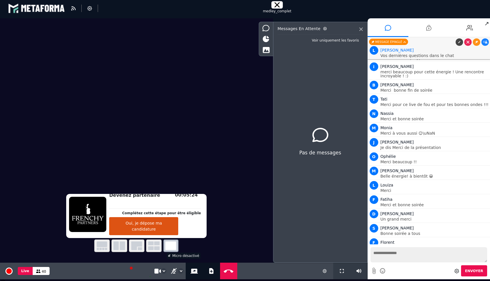
scroll to position [3227, 0]
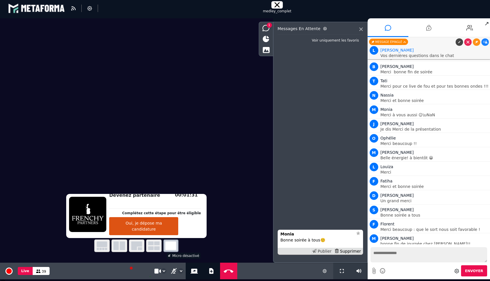
click at [322, 253] on div "Publier" at bounding box center [322, 252] width 22 height 6
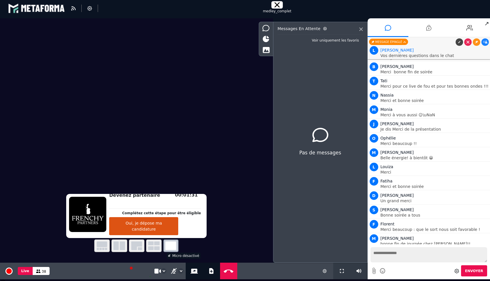
scroll to position [3242, 0]
